Goal: Transaction & Acquisition: Book appointment/travel/reservation

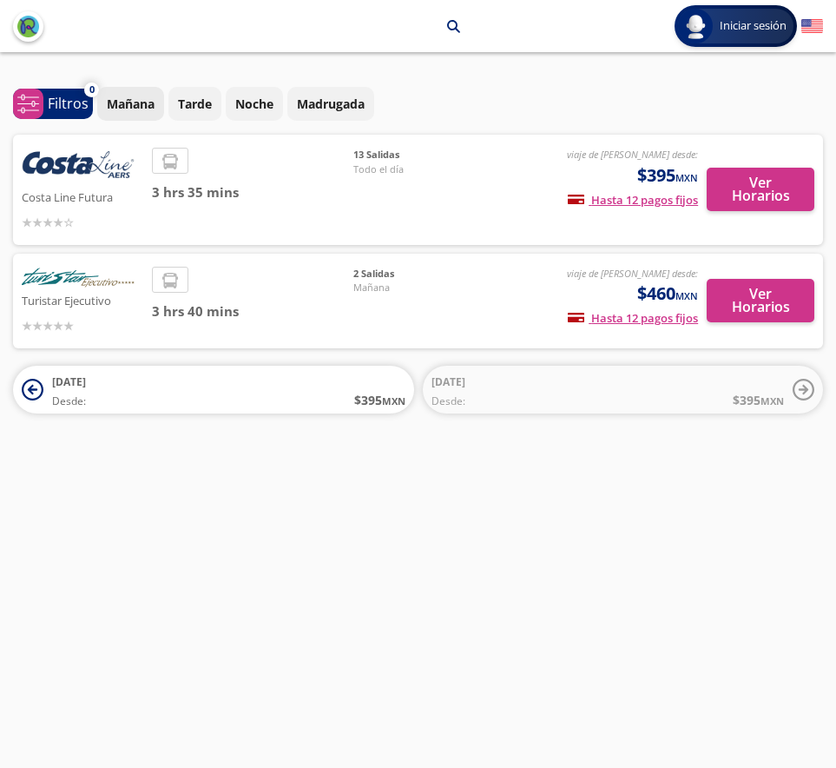
click at [134, 113] on button "Mañana" at bounding box center [130, 104] width 67 height 34
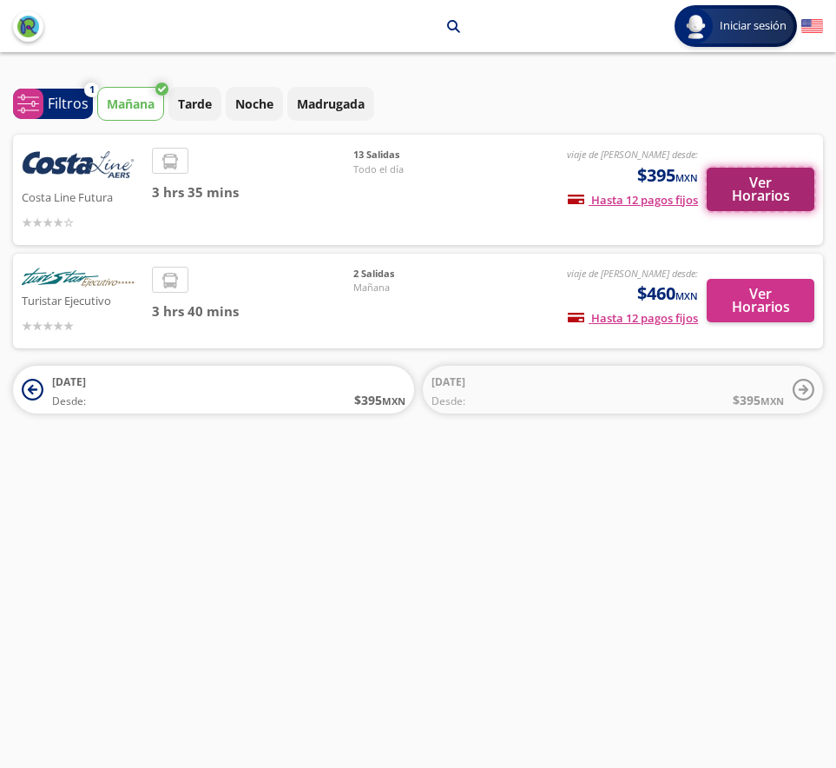
click at [735, 186] on button "Ver Horarios" at bounding box center [761, 189] width 108 height 43
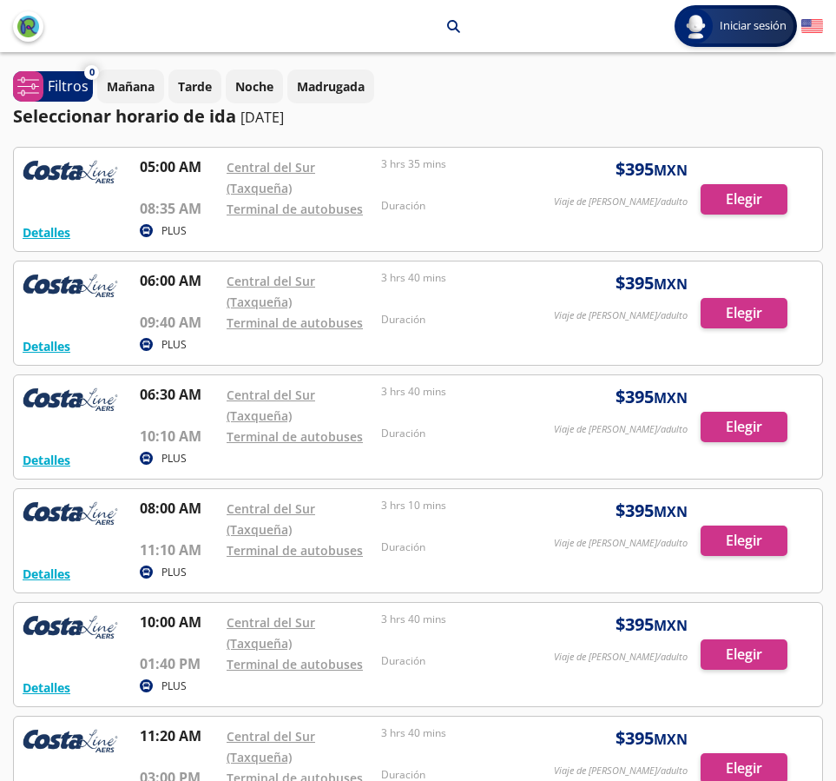
click at [753, 314] on div at bounding box center [418, 312] width 808 height 103
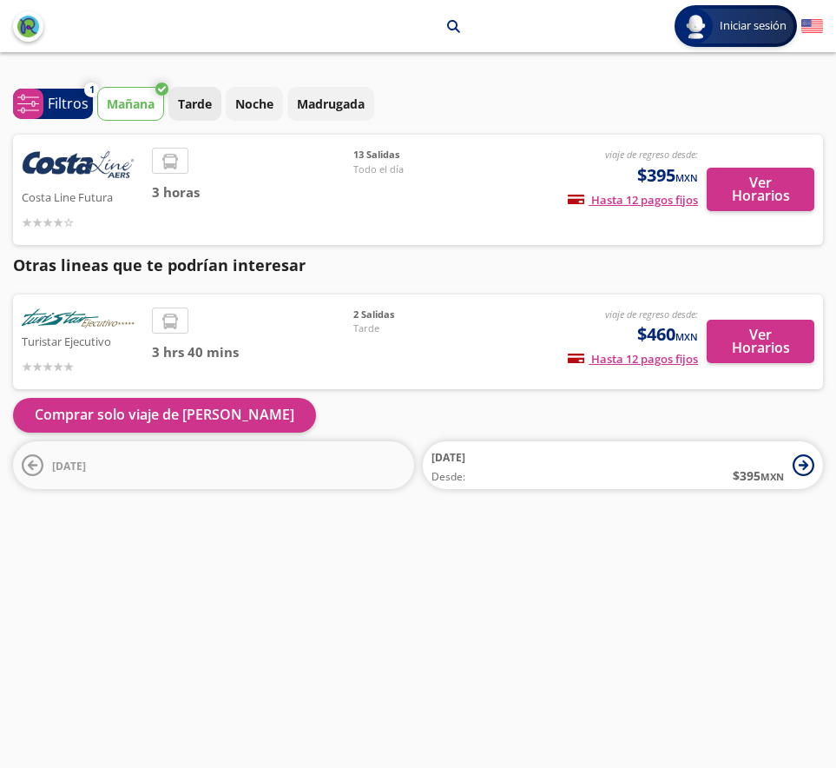
click at [197, 109] on p "Tarde" at bounding box center [195, 104] width 34 height 18
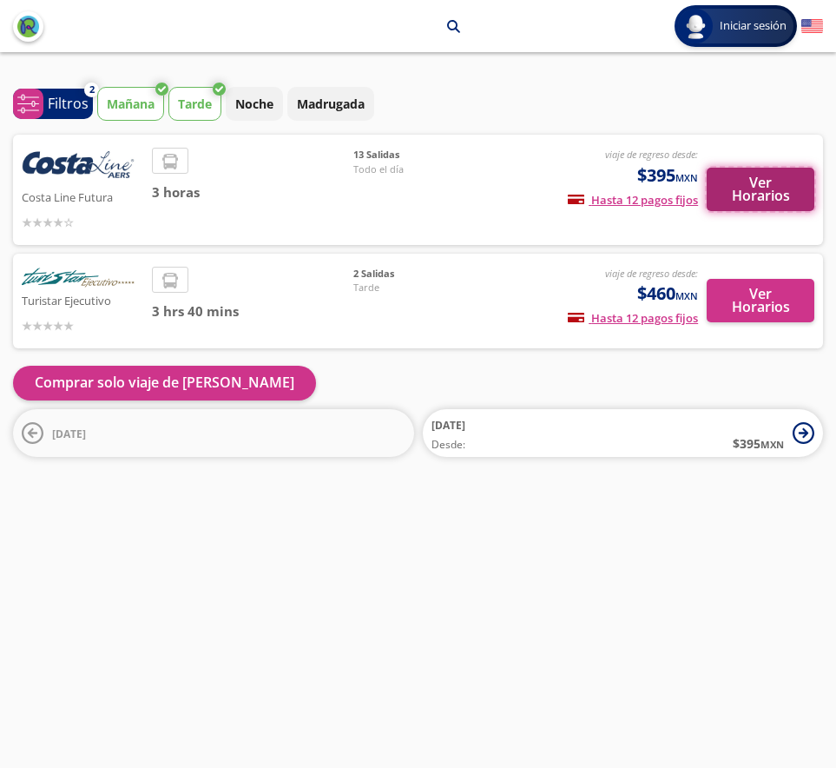
click at [799, 197] on button "Ver Horarios" at bounding box center [761, 189] width 108 height 43
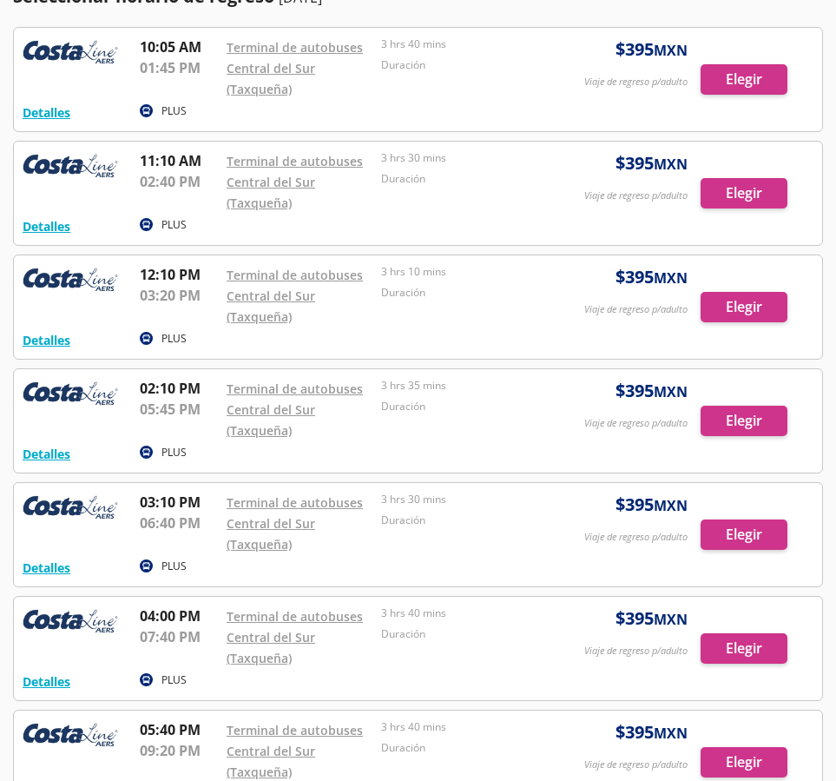
scroll to position [260, 0]
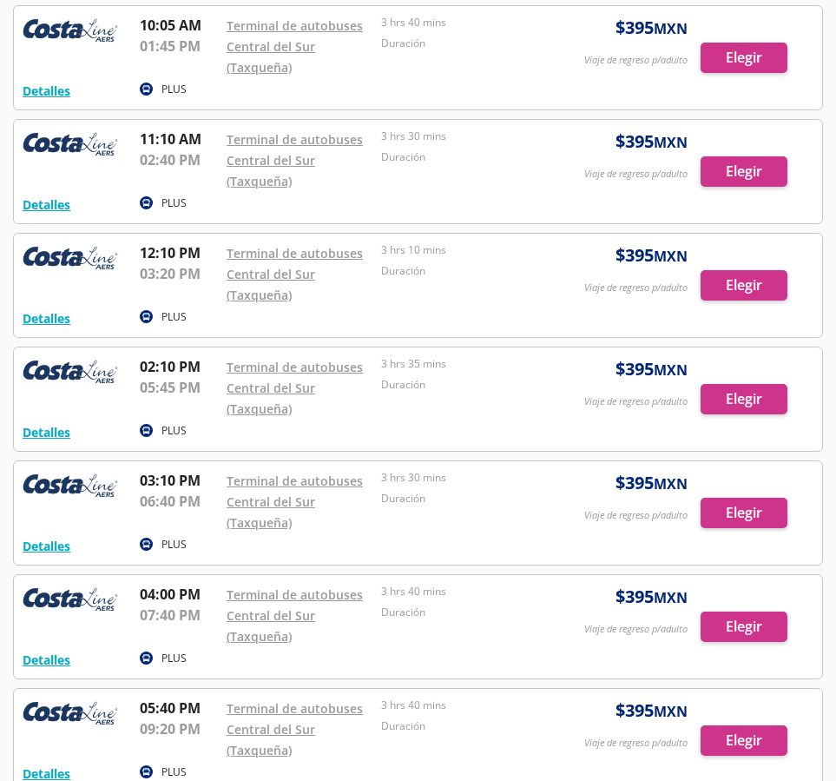
click at [741, 285] on div at bounding box center [418, 285] width 808 height 103
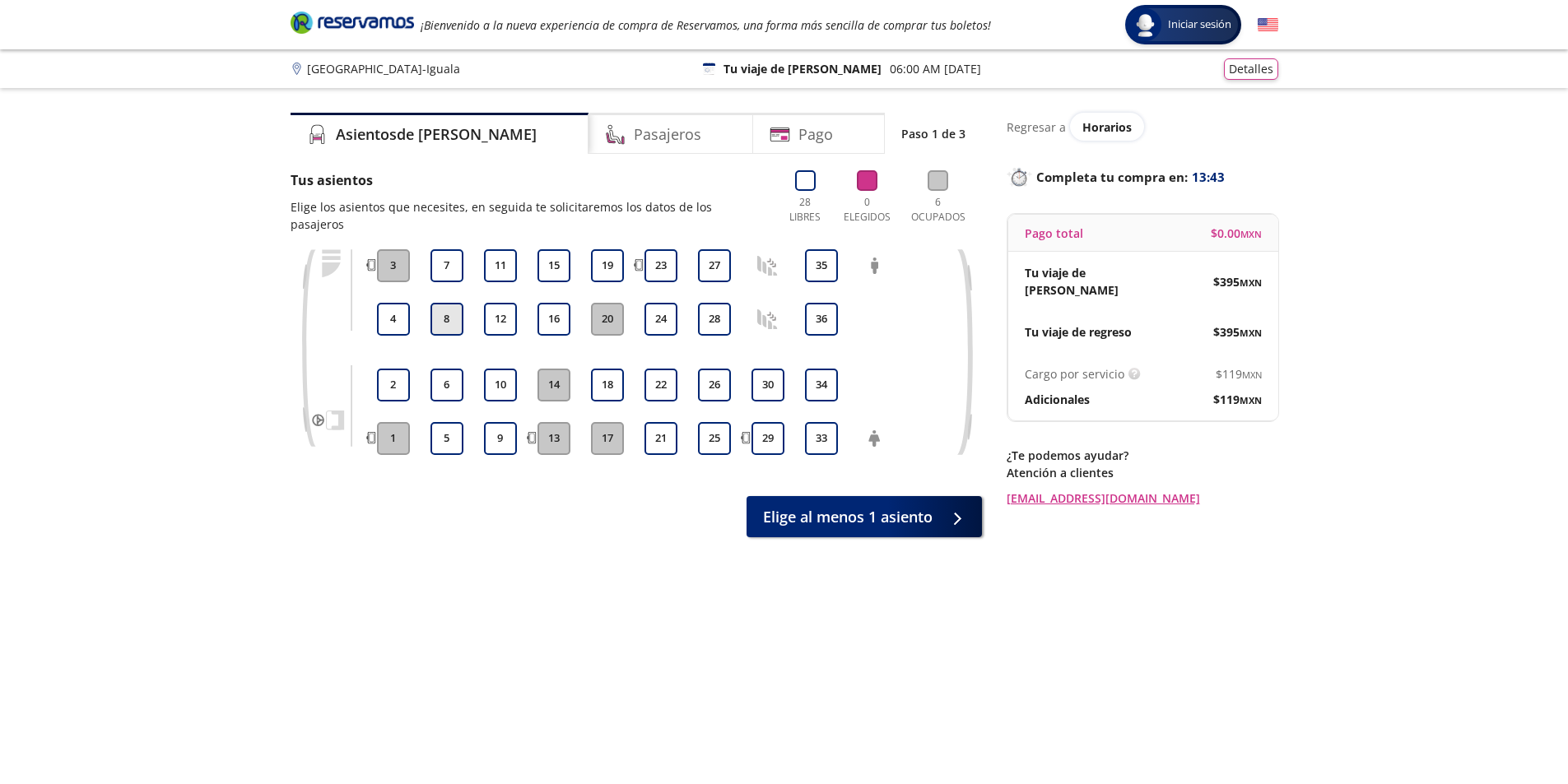
click at [439, 303] on button "8" at bounding box center [447, 319] width 33 height 33
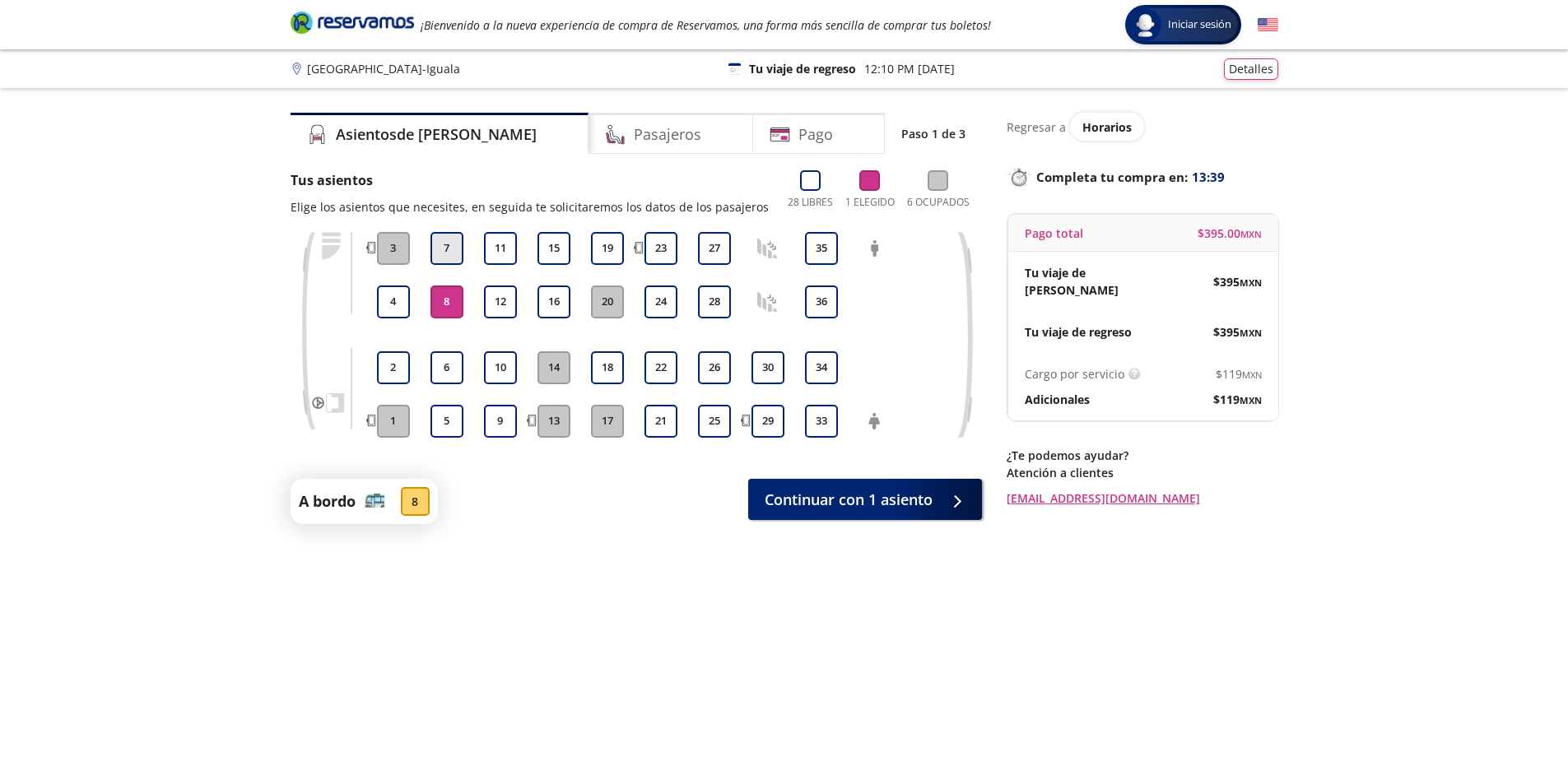
click at [446, 253] on button "7" at bounding box center [447, 248] width 33 height 33
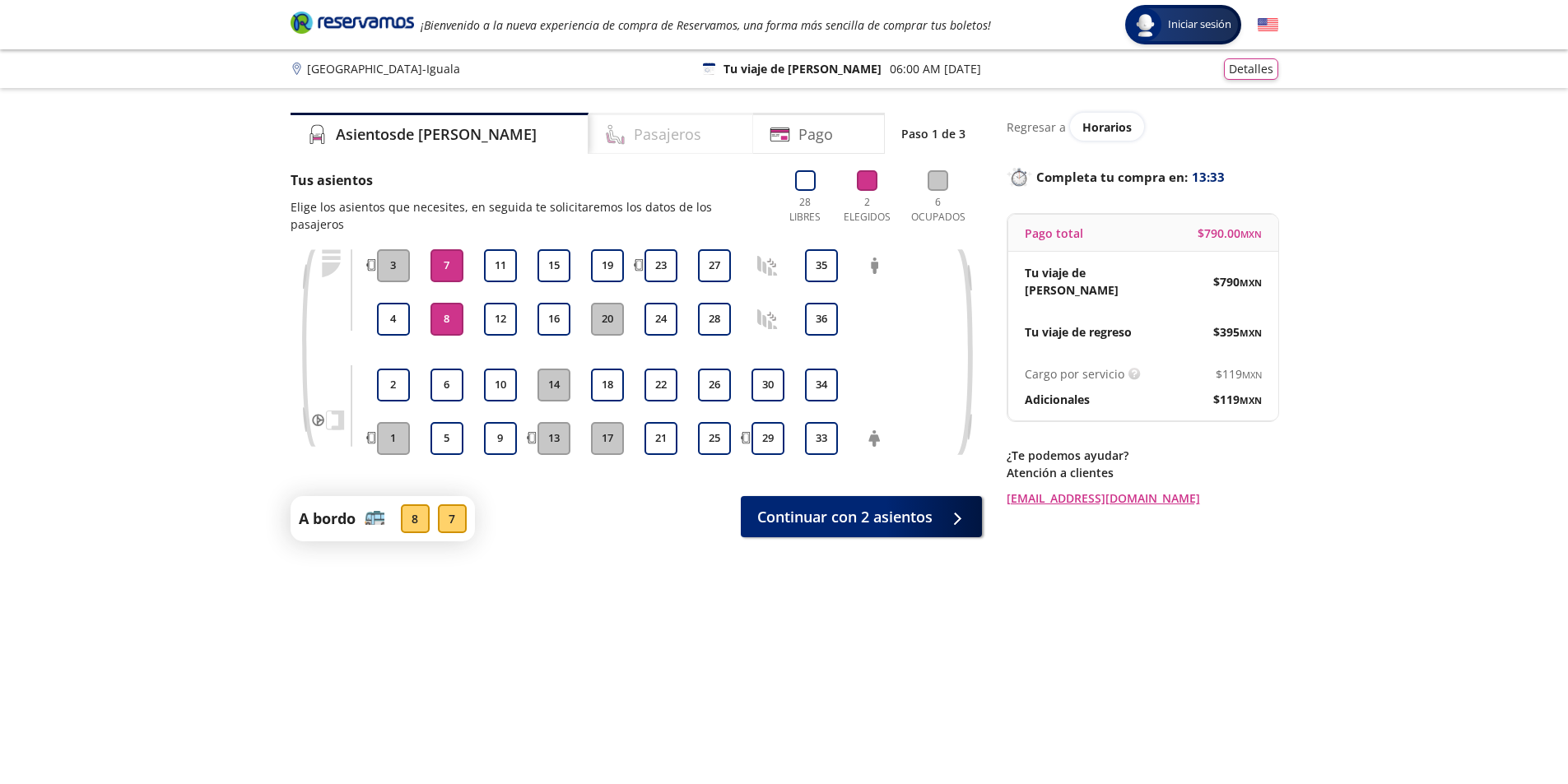
click at [644, 136] on div "Pasajeros" at bounding box center [671, 133] width 165 height 41
click at [495, 258] on button "11" at bounding box center [501, 265] width 33 height 33
click at [495, 306] on button "12" at bounding box center [501, 319] width 33 height 33
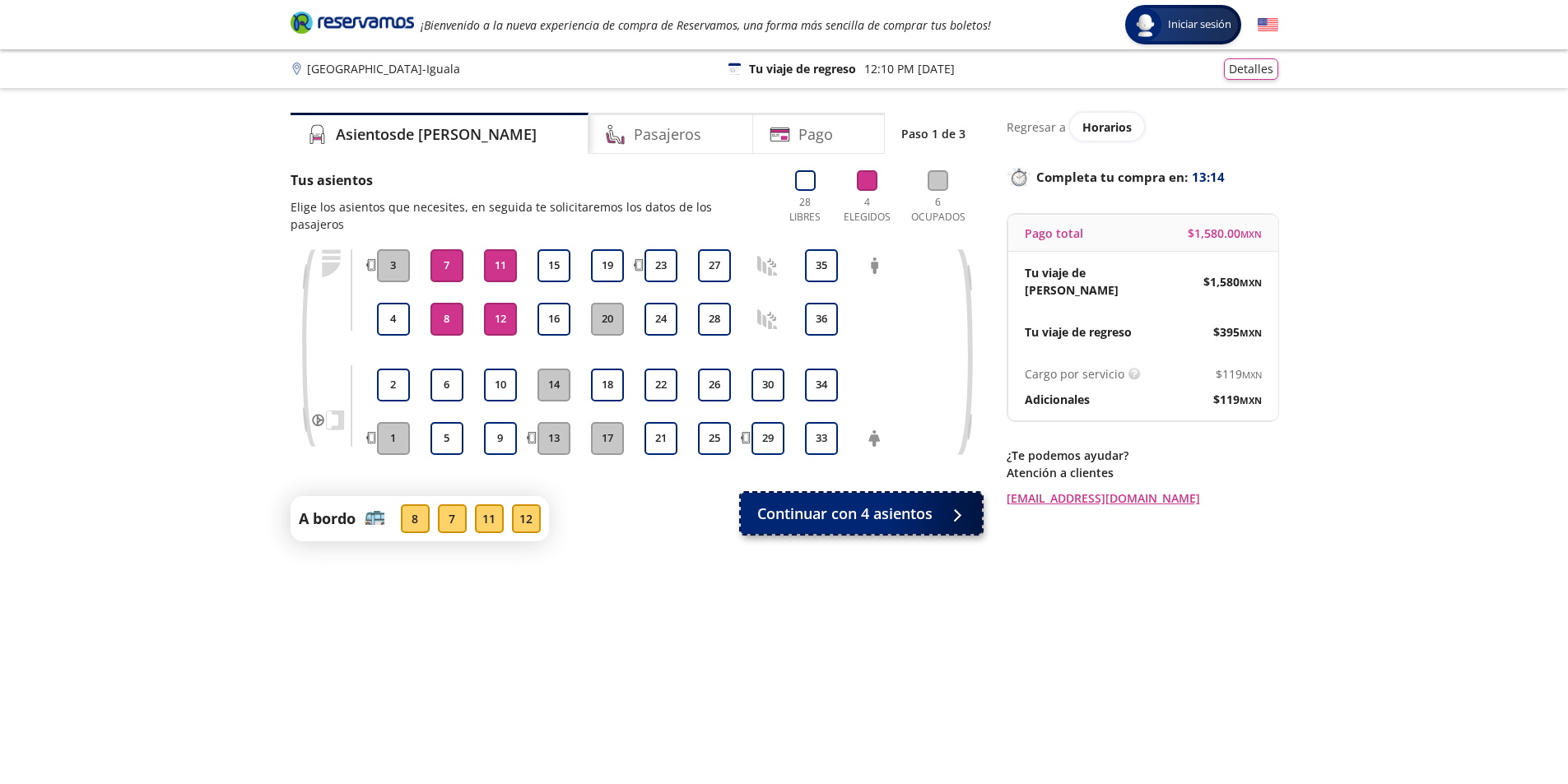
click at [804, 502] on span "Continuar con 4 asientos" at bounding box center [845, 513] width 175 height 22
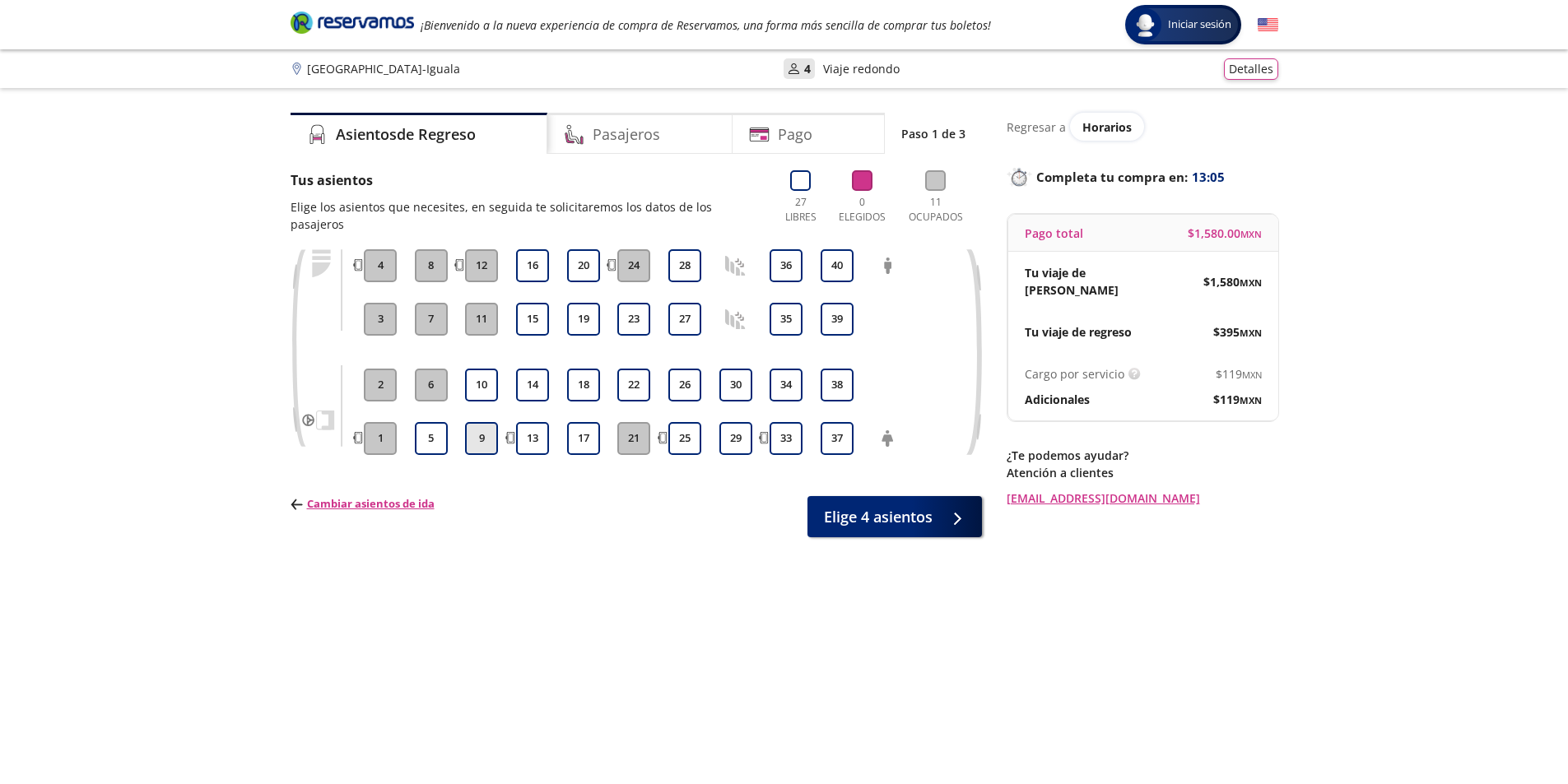
click at [487, 422] on button "9" at bounding box center [482, 438] width 33 height 33
click at [482, 428] on button "9" at bounding box center [482, 438] width 33 height 33
click at [529, 422] on button "13" at bounding box center [532, 438] width 33 height 33
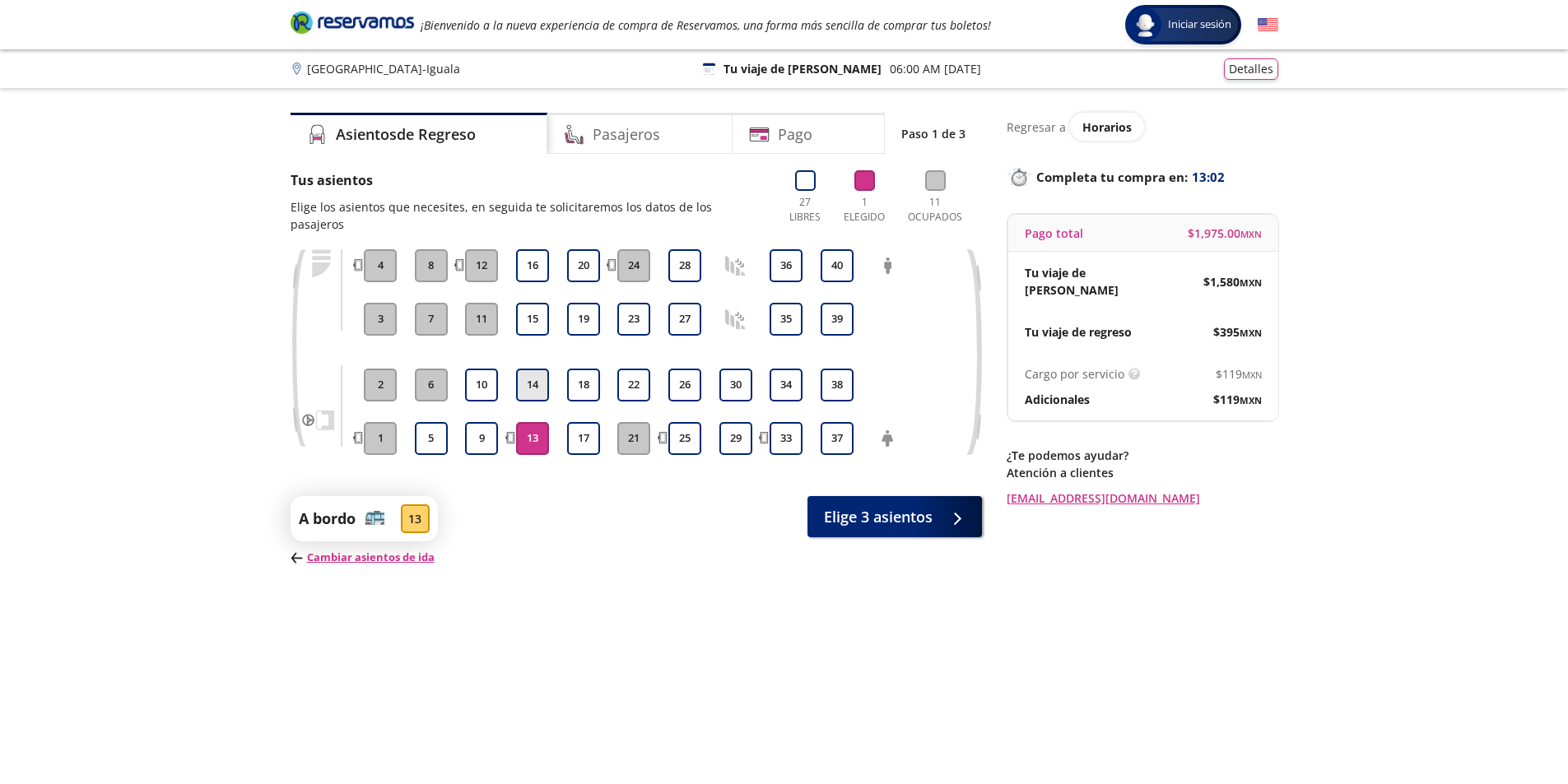
drag, startPoint x: 533, startPoint y: 353, endPoint x: 548, endPoint y: 359, distance: 16.2
click at [534, 369] on button "14" at bounding box center [532, 385] width 33 height 33
drag, startPoint x: 578, startPoint y: 364, endPoint x: 577, endPoint y: 375, distance: 11.0
click at [578, 369] on button "18" at bounding box center [583, 385] width 33 height 33
click at [579, 422] on button "17" at bounding box center [583, 438] width 33 height 33
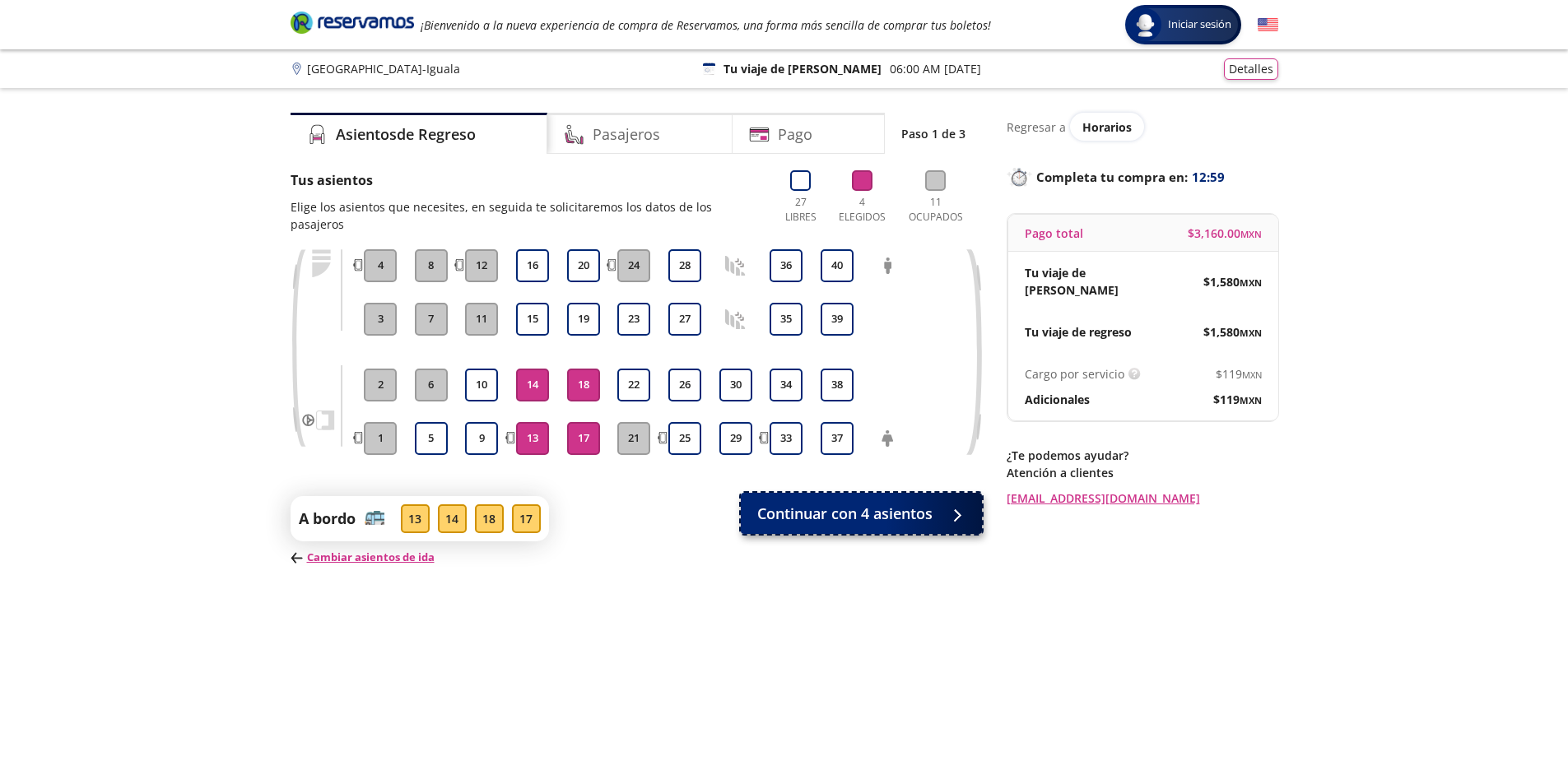
click at [804, 502] on span "Continuar con 4 asientos" at bounding box center [845, 513] width 175 height 22
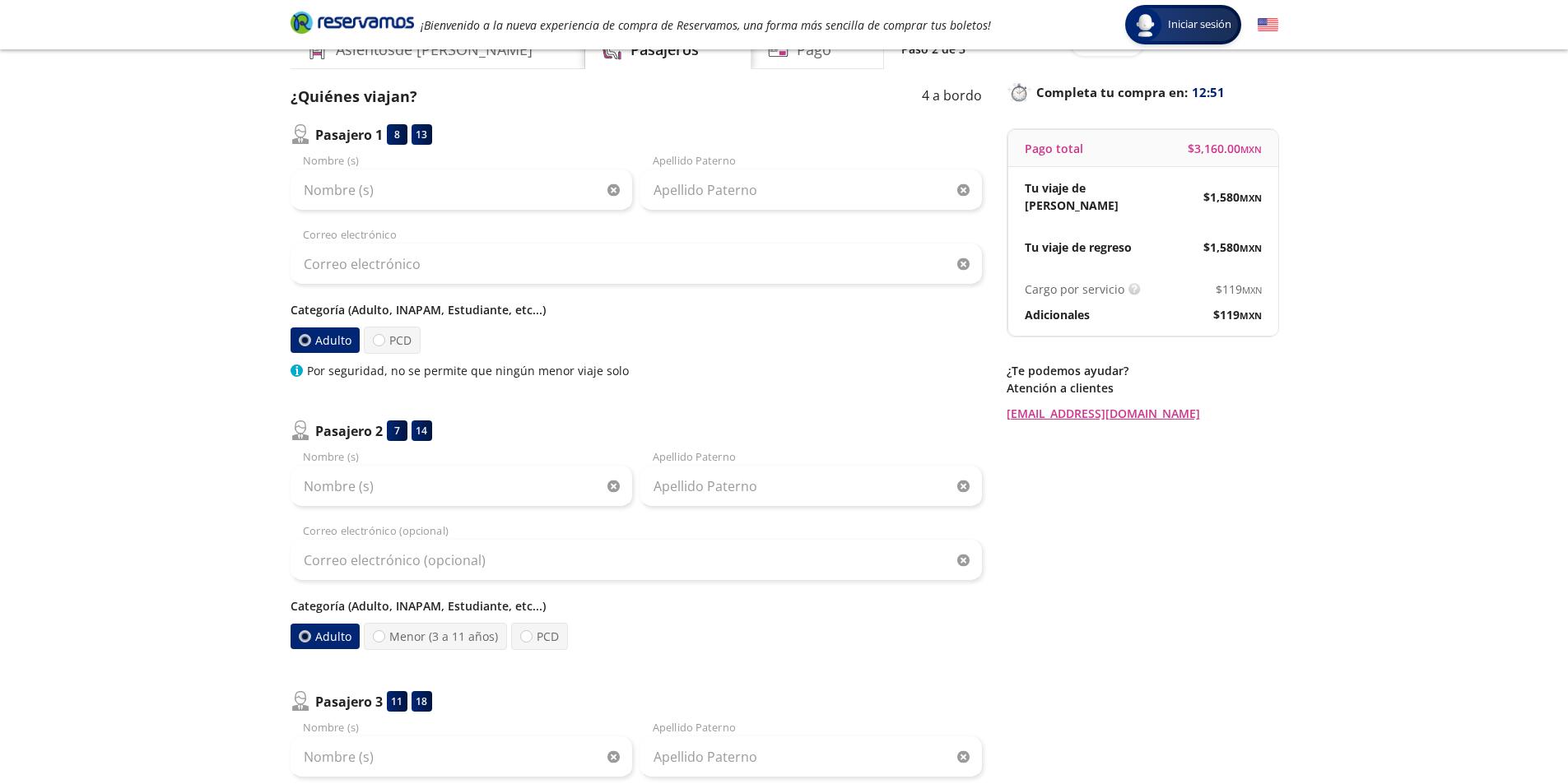
scroll to position [82, 0]
click at [336, 347] on label "Adulto" at bounding box center [324, 342] width 69 height 26
click at [310, 347] on input "Adulto" at bounding box center [304, 342] width 10 height 10
click at [336, 347] on label "Adulto" at bounding box center [324, 342] width 69 height 26
click at [309, 347] on input "Adulto" at bounding box center [303, 342] width 10 height 10
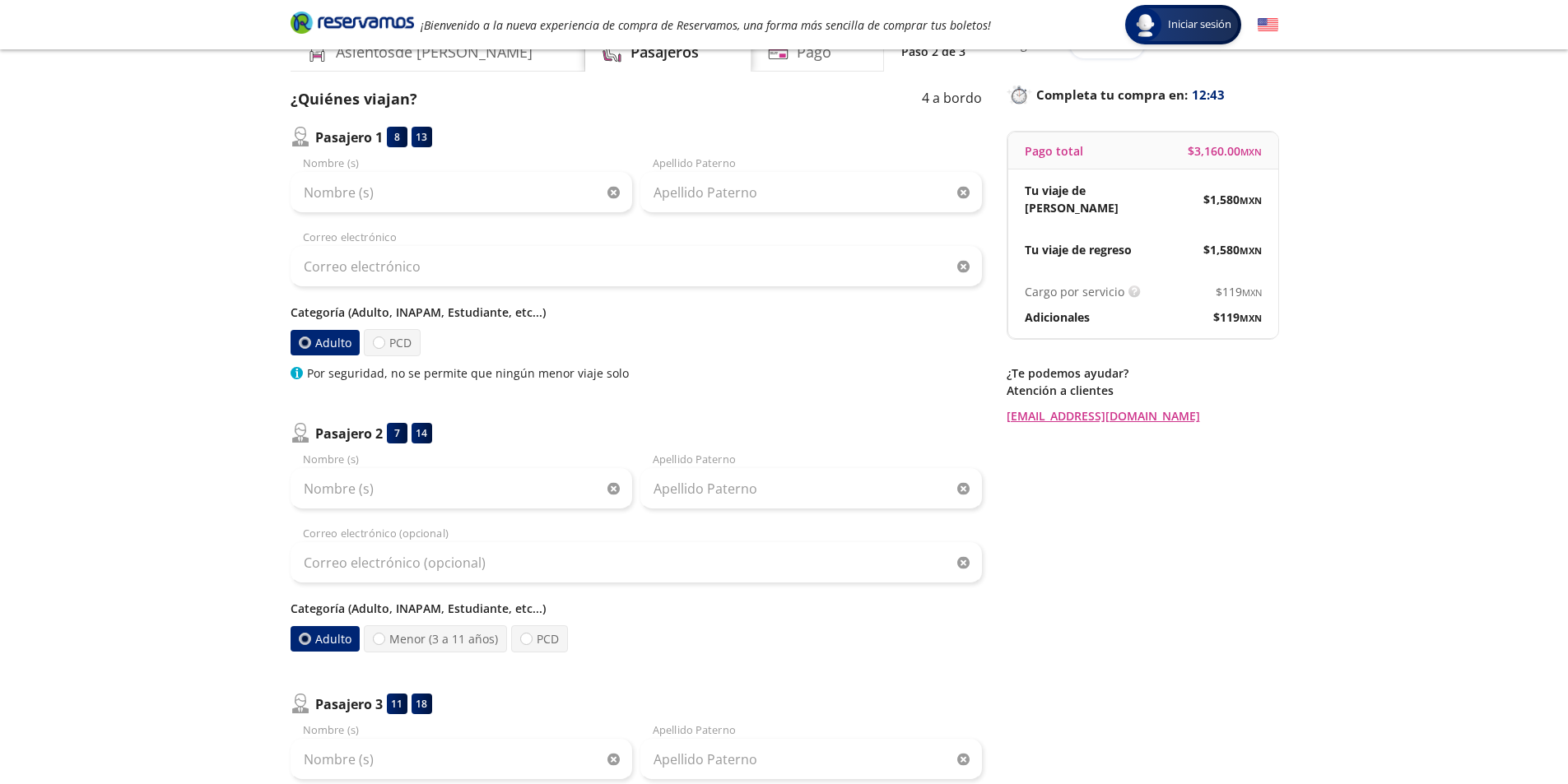
scroll to position [0, 0]
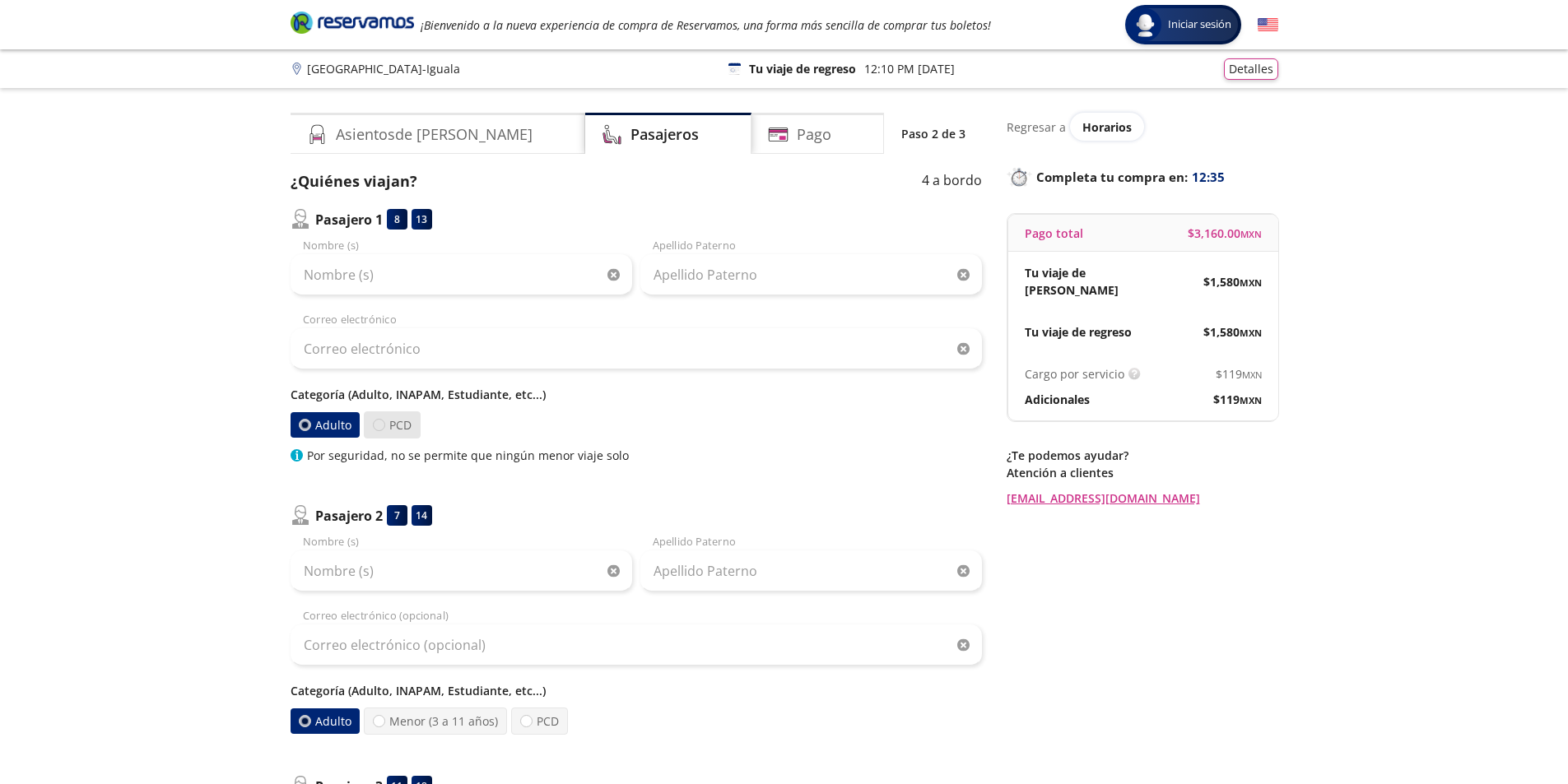
click at [379, 421] on div at bounding box center [378, 425] width 12 height 12
click at [379, 421] on input "PCD" at bounding box center [378, 425] width 10 height 10
radio input "true"
click at [309, 422] on div at bounding box center [304, 425] width 12 height 12
click at [309, 422] on input "Adulto" at bounding box center [304, 425] width 10 height 10
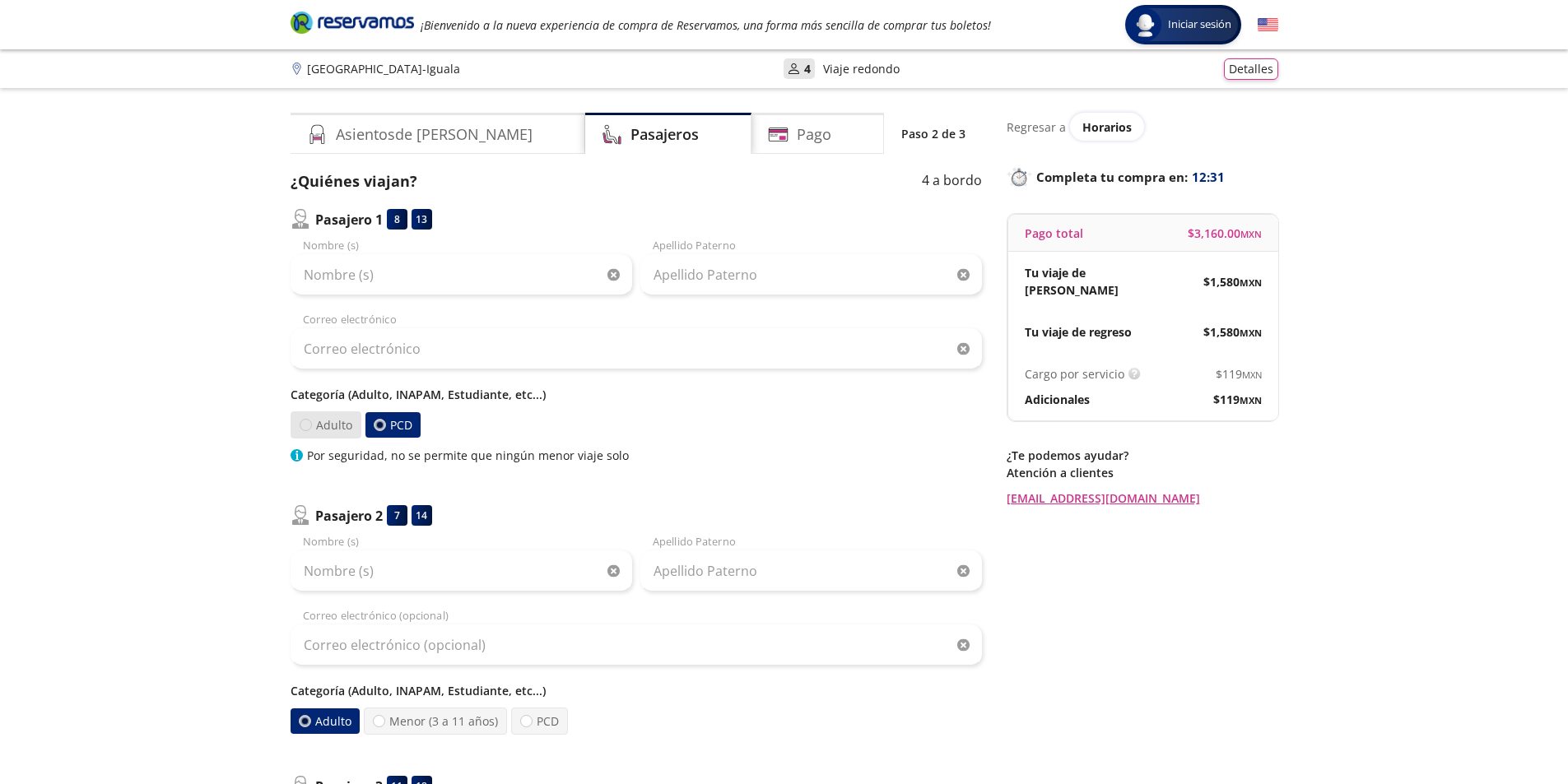
radio input "true"
radio input "false"
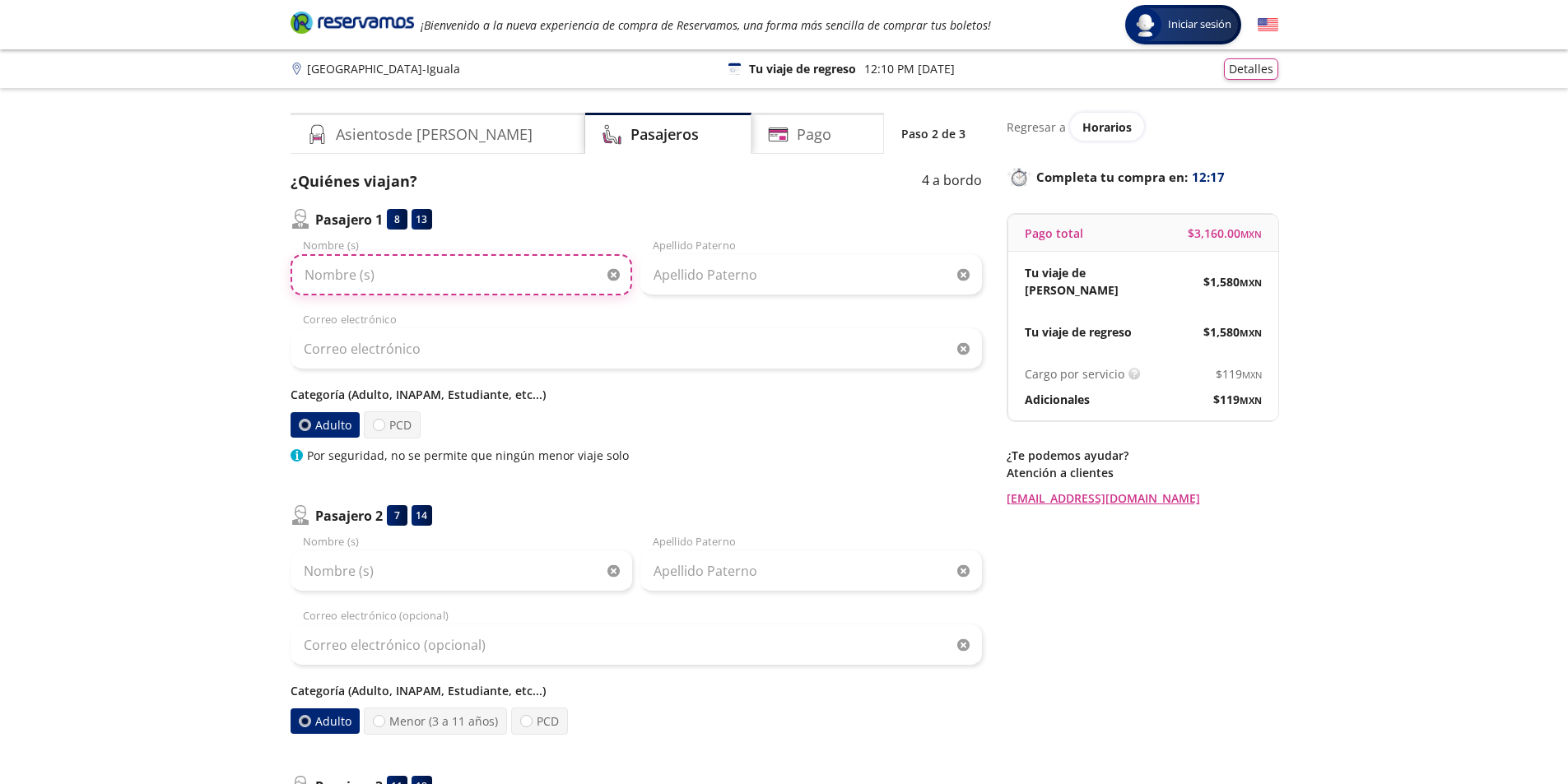
click at [428, 279] on input "Nombre (s)" at bounding box center [461, 274] width 341 height 41
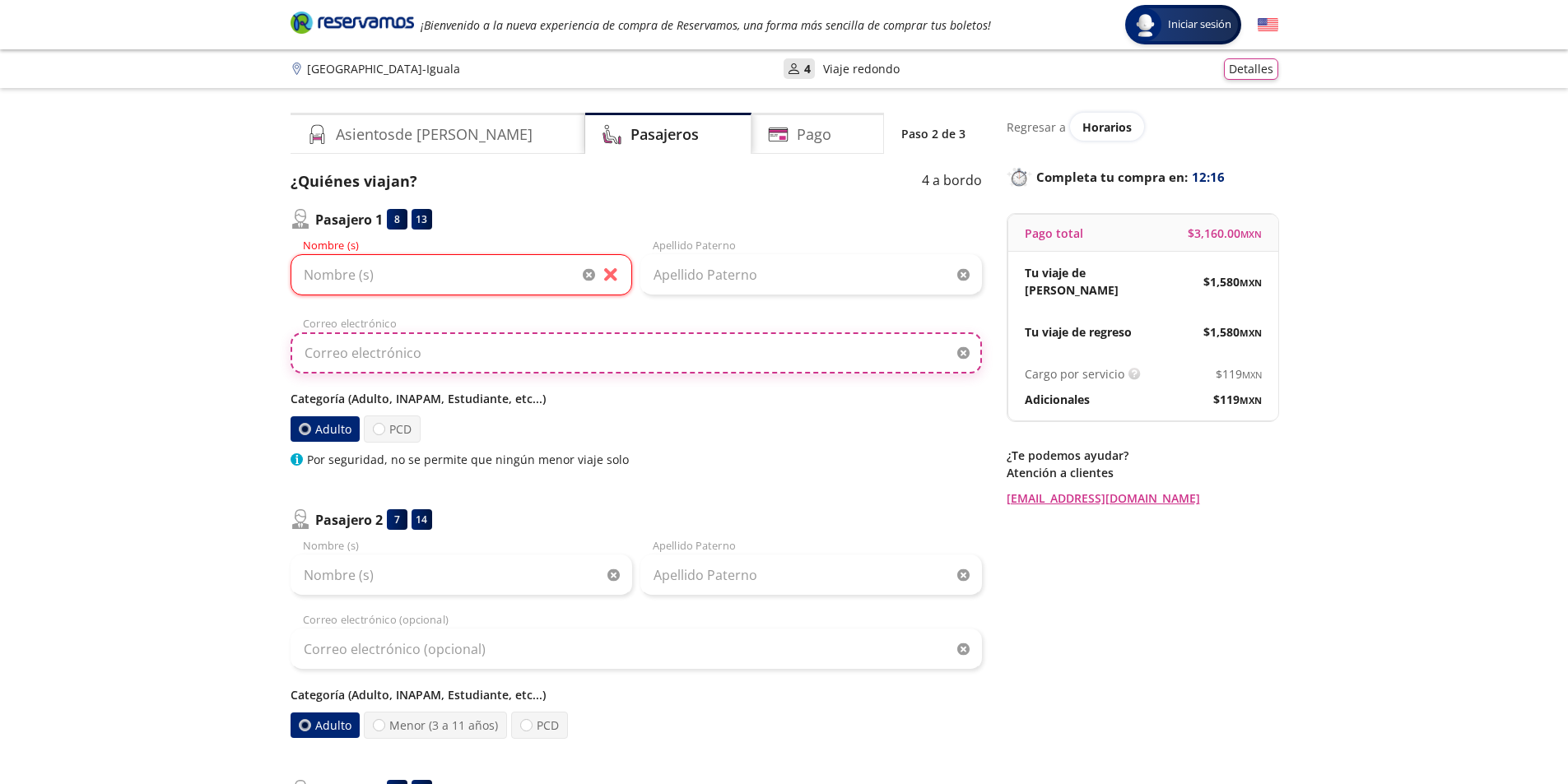
click at [416, 333] on input "Correo electrónico" at bounding box center [635, 353] width 691 height 41
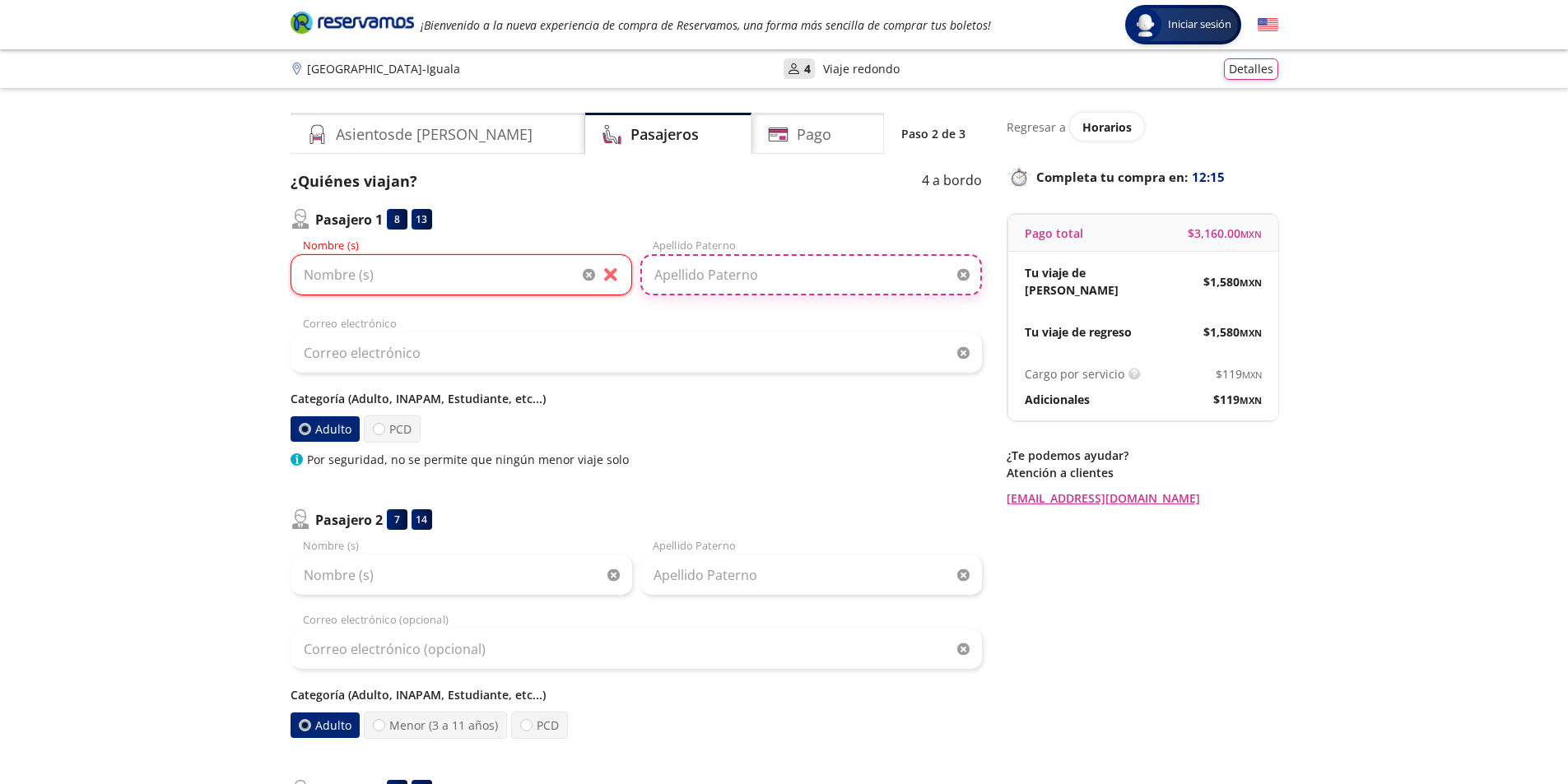
click at [699, 282] on input "Apellido Paterno" at bounding box center [811, 274] width 341 height 41
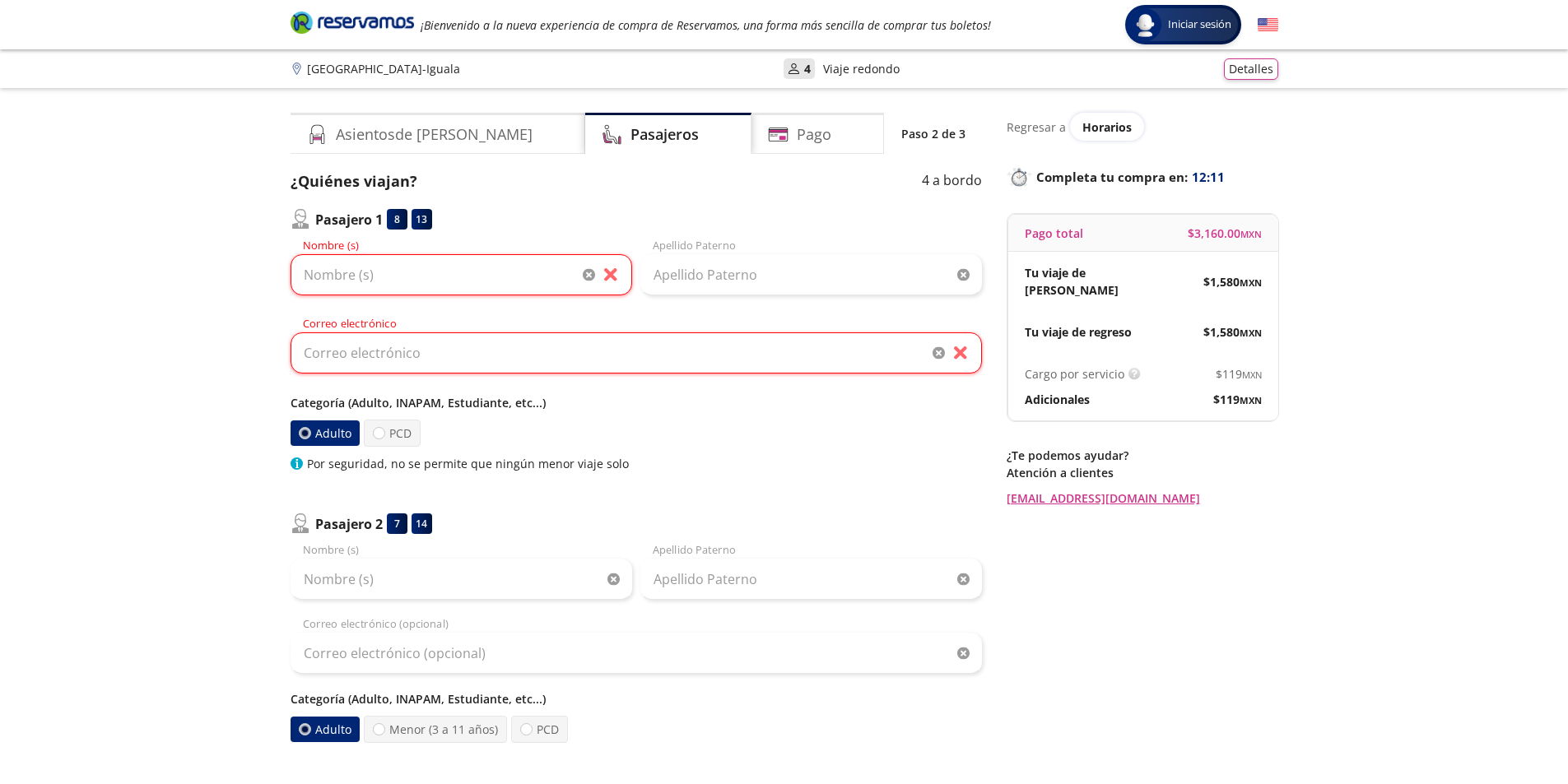
click at [334, 434] on label "Adulto" at bounding box center [324, 433] width 69 height 26
click at [309, 434] on input "Adulto" at bounding box center [303, 432] width 10 height 10
click at [334, 434] on label "Adulto" at bounding box center [324, 433] width 69 height 26
click at [309, 434] on input "Adulto" at bounding box center [303, 432] width 10 height 10
click at [334, 434] on label "Adulto" at bounding box center [324, 433] width 69 height 26
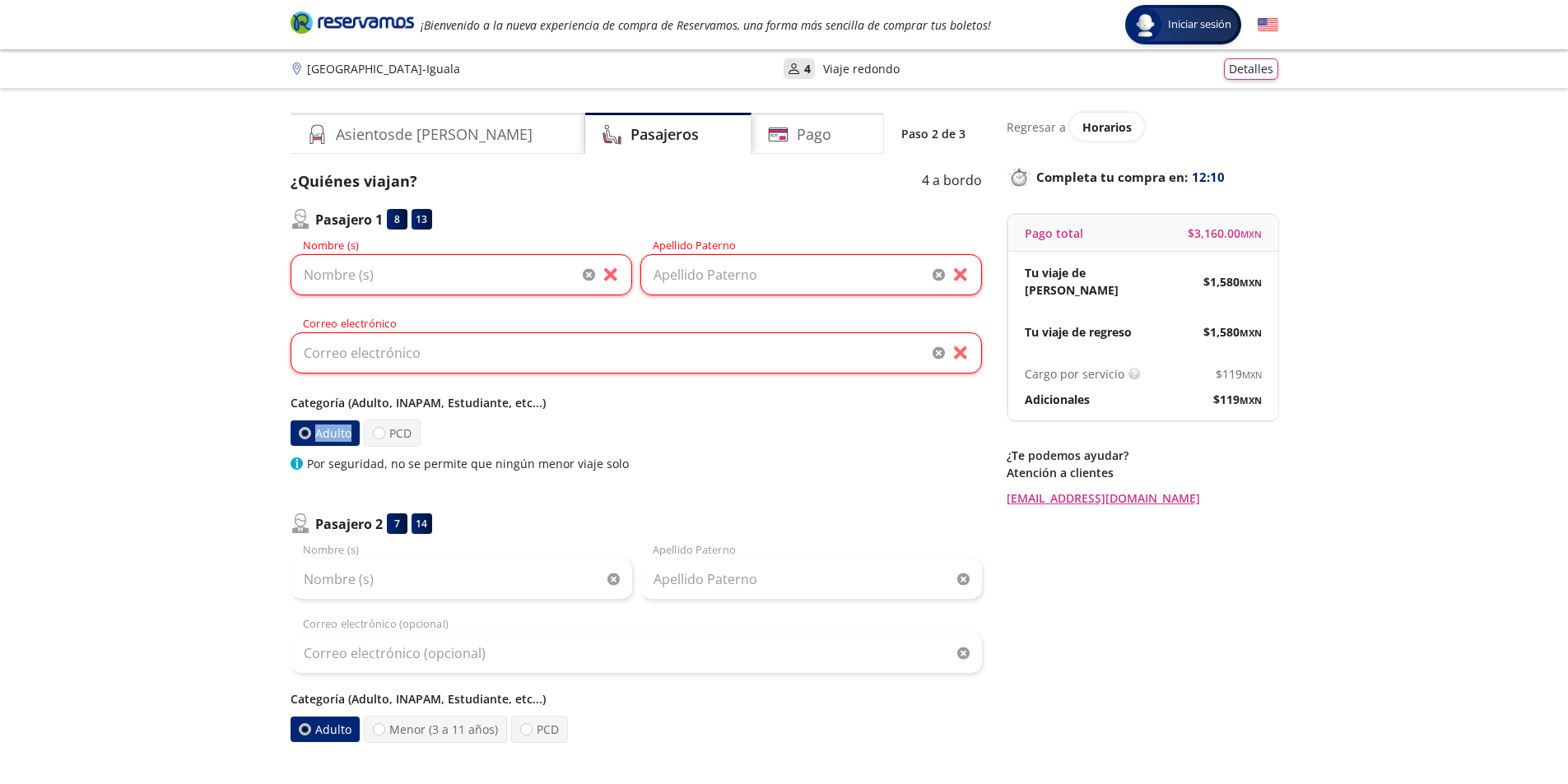
click at [309, 434] on input "Adulto" at bounding box center [303, 432] width 10 height 10
click at [334, 434] on label "Adulto" at bounding box center [324, 433] width 69 height 26
click at [310, 434] on input "Adulto" at bounding box center [304, 432] width 10 height 10
click at [334, 434] on label "Adulto" at bounding box center [324, 433] width 69 height 26
click at [309, 434] on input "Adulto" at bounding box center [303, 432] width 10 height 10
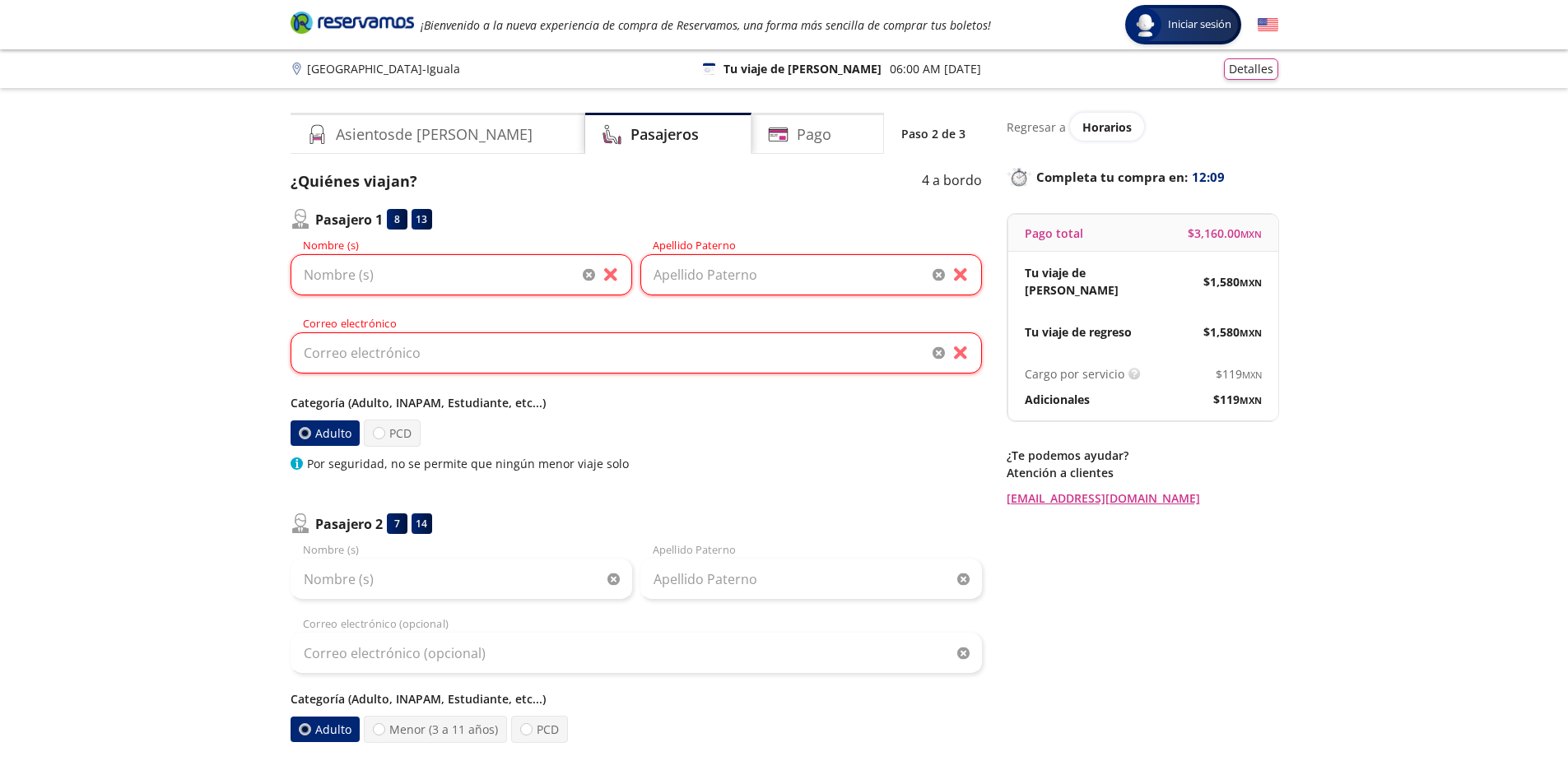
click at [239, 459] on div "Group 9 Created with Sketch. Datos para la compra [GEOGRAPHIC_DATA] - Iguala In…" at bounding box center [784, 792] width 1568 height 1583
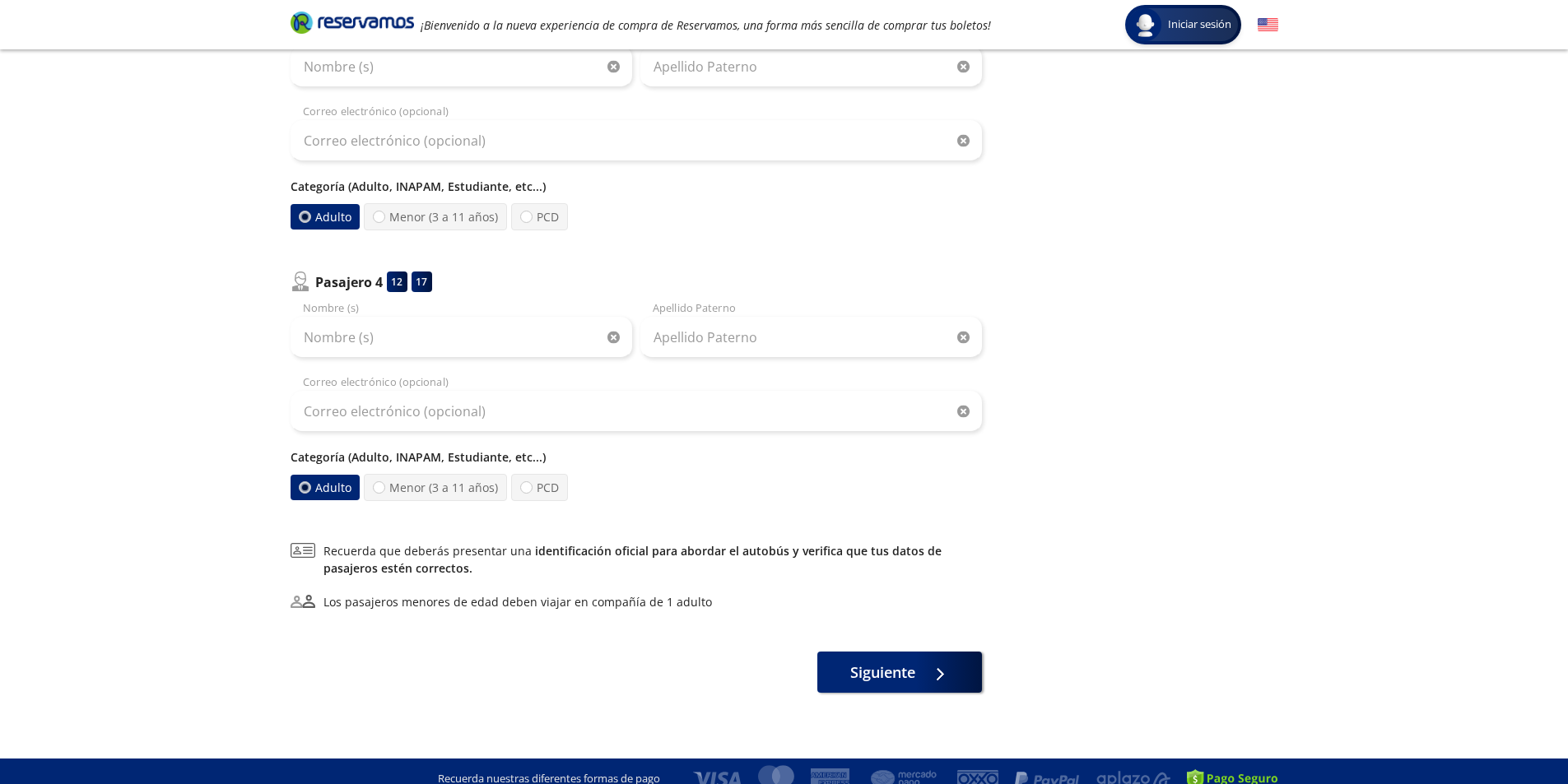
scroll to position [799, 0]
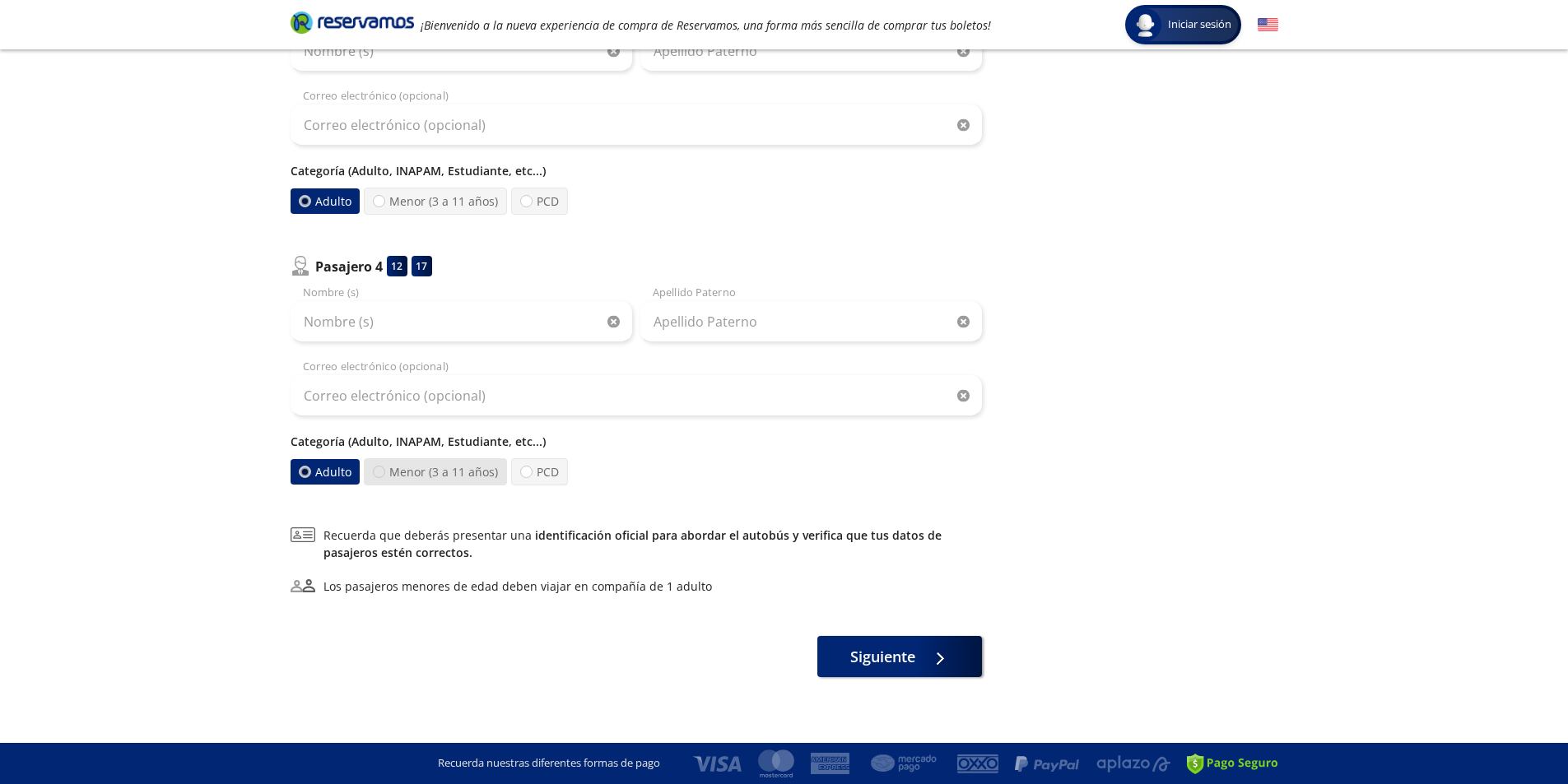
click at [381, 471] on div at bounding box center [378, 471] width 12 height 12
click at [381, 471] on input "Menor (3 a 11 años)" at bounding box center [378, 471] width 10 height 10
radio input "true"
radio input "false"
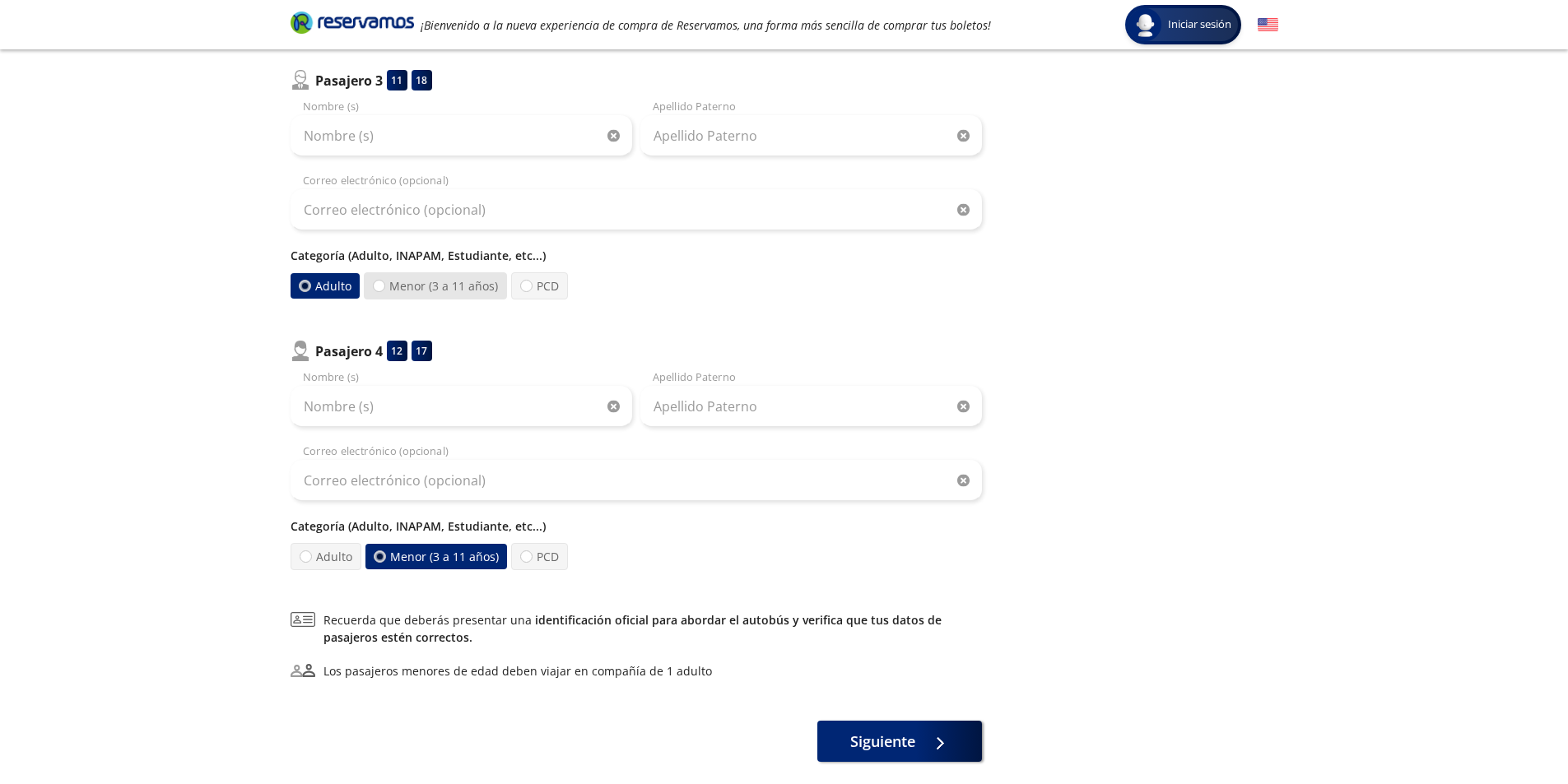
scroll to position [634, 0]
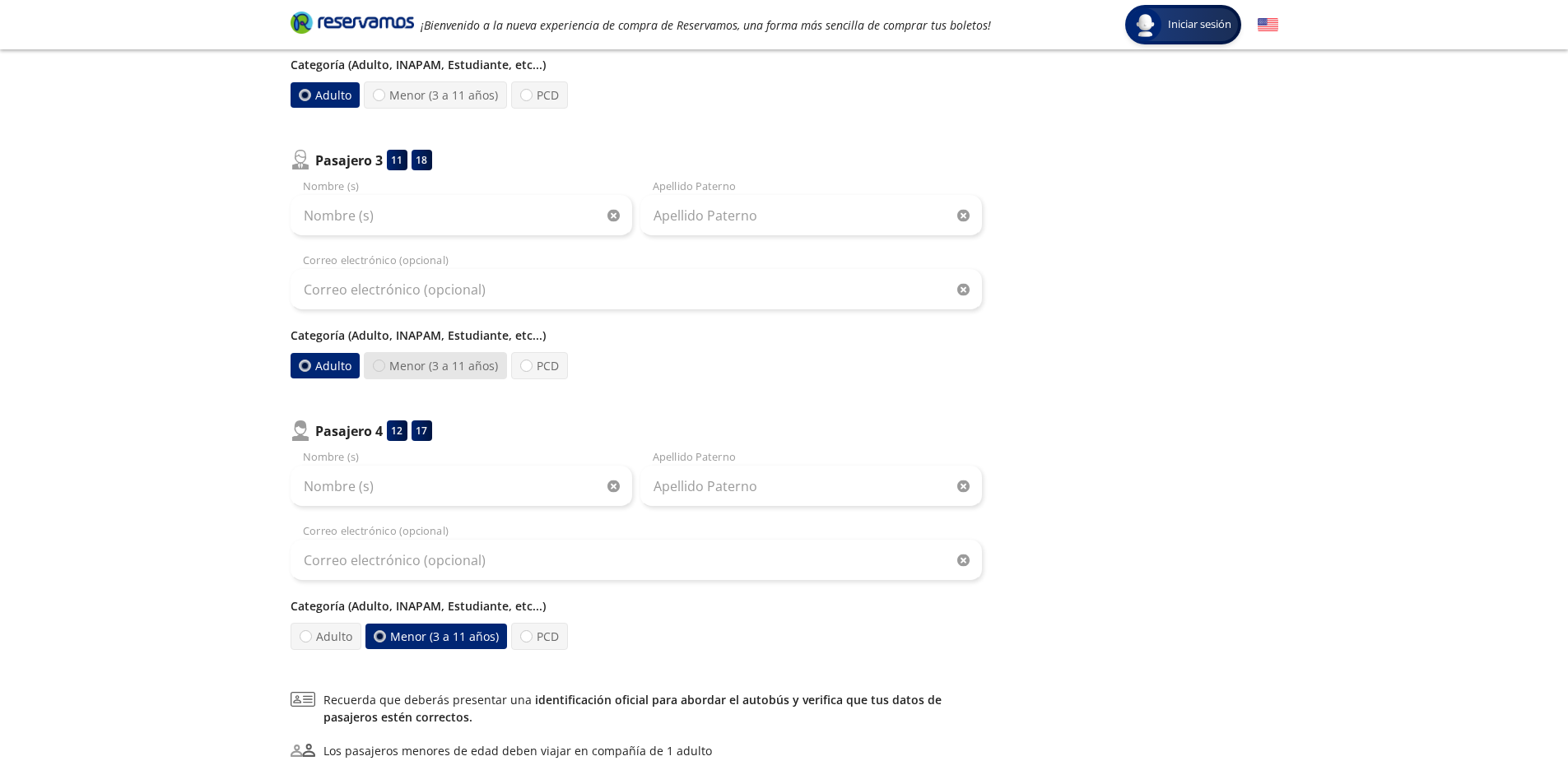
click at [382, 365] on div at bounding box center [378, 365] width 12 height 12
click at [382, 365] on input "Menor (3 a 11 años)" at bounding box center [378, 365] width 10 height 10
radio input "true"
radio input "false"
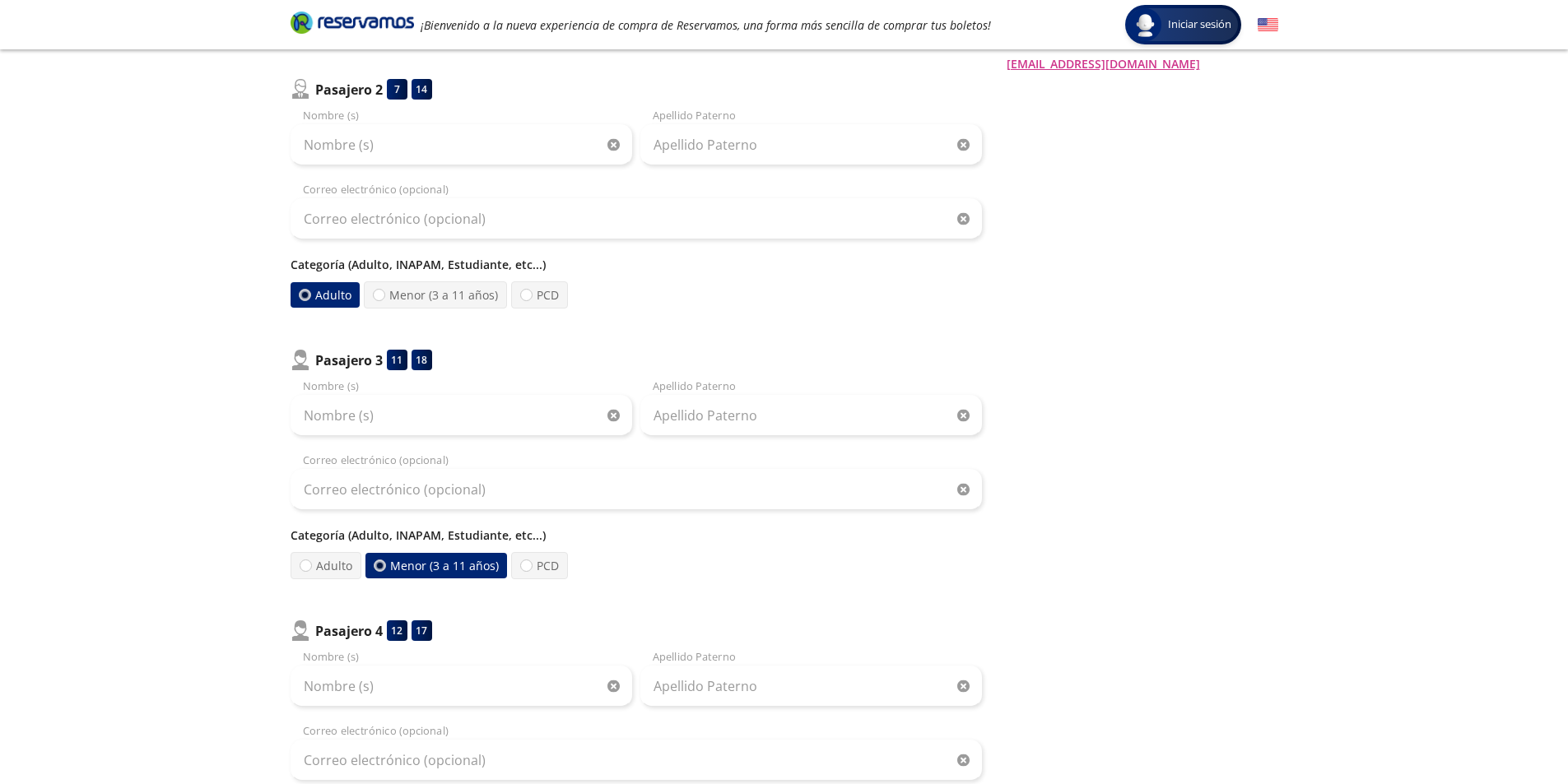
scroll to position [388, 0]
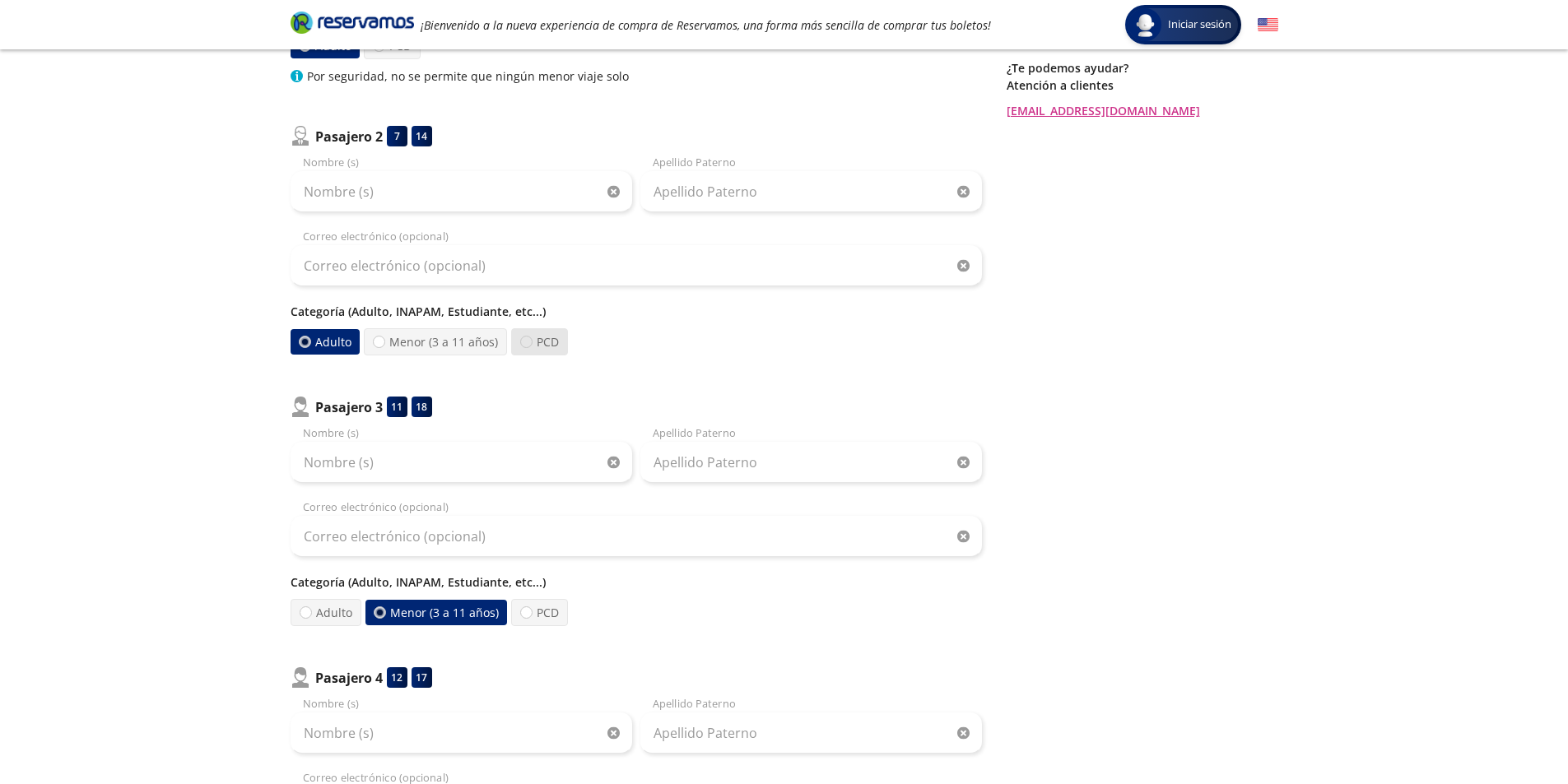
click at [520, 342] on div at bounding box center [526, 341] width 12 height 12
click at [521, 342] on input "PCD" at bounding box center [526, 341] width 10 height 10
radio input "true"
radio input "false"
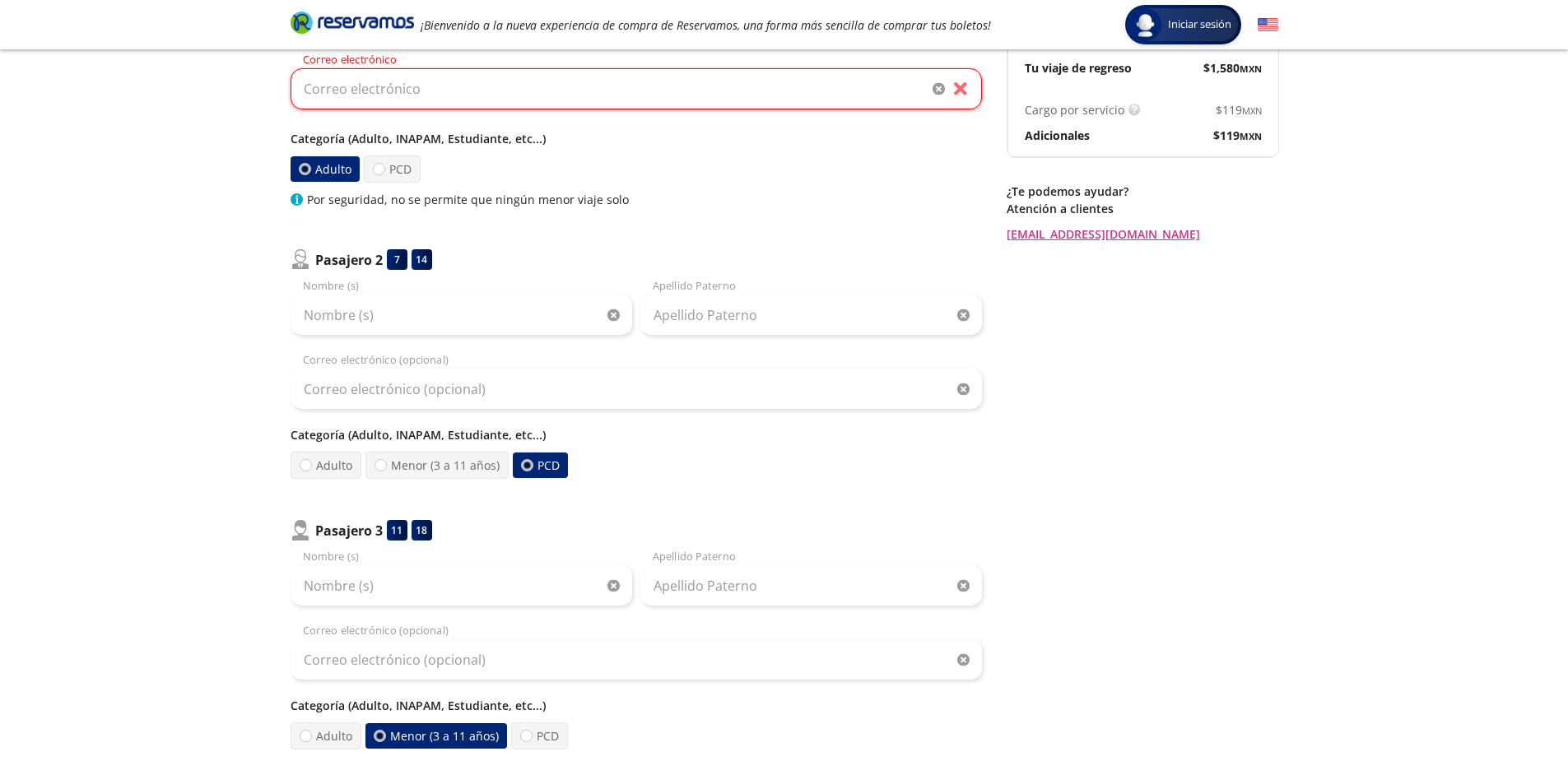
scroll to position [223, 0]
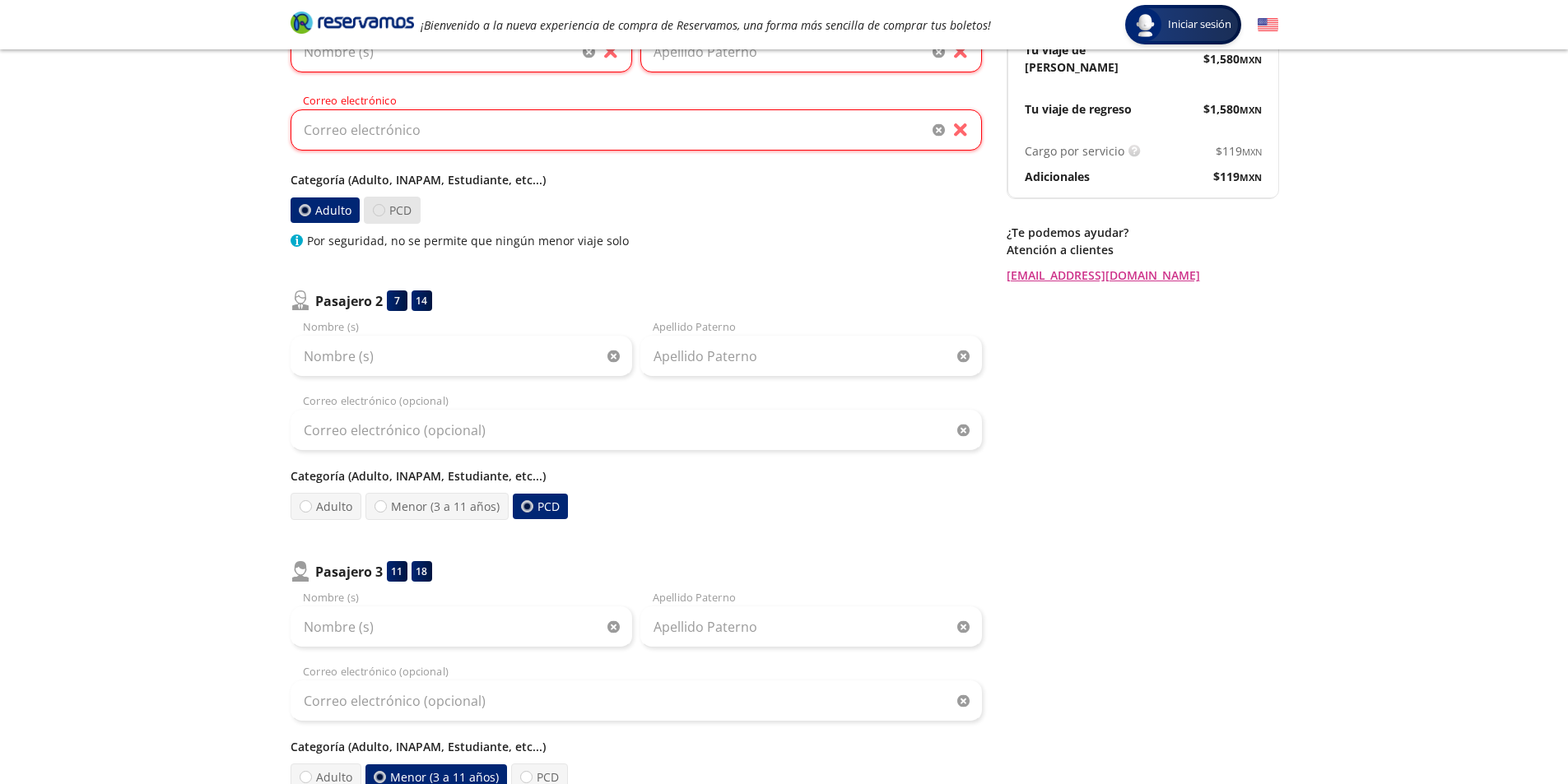
click at [375, 212] on div at bounding box center [377, 210] width 12 height 12
click at [375, 212] on input "PCD" at bounding box center [377, 210] width 10 height 10
radio input "true"
radio input "false"
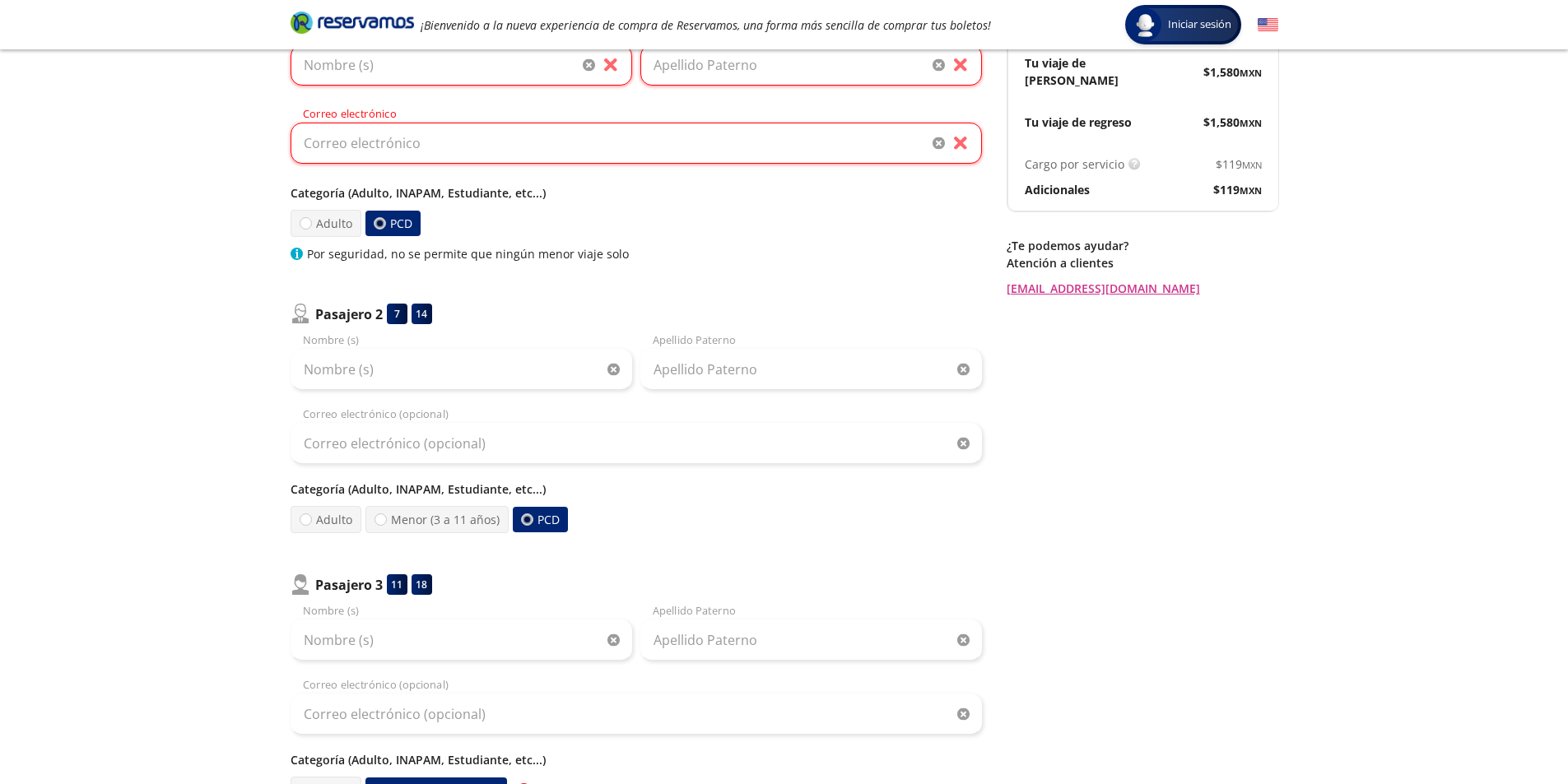
scroll to position [0, 0]
